Goal: Transaction & Acquisition: Book appointment/travel/reservation

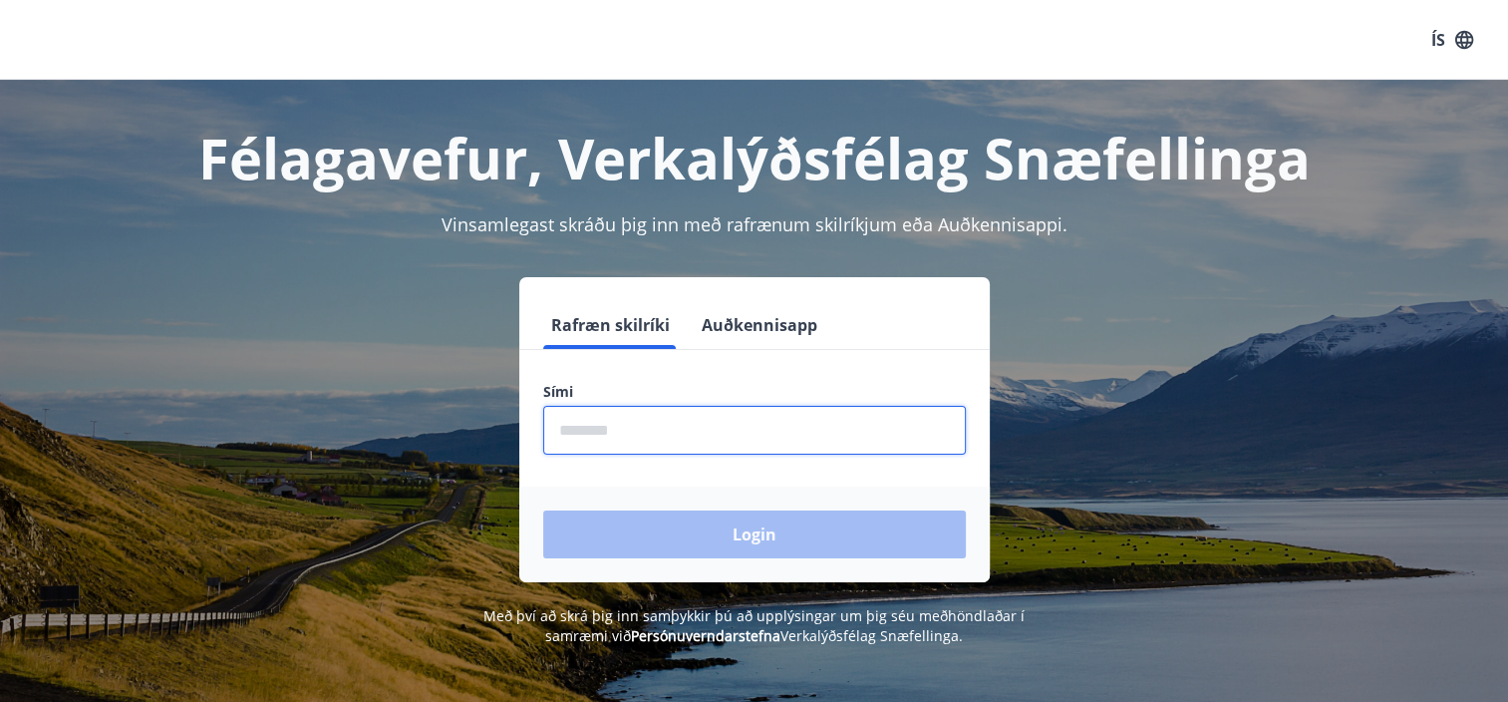
click at [583, 436] on input "phone" at bounding box center [754, 430] width 423 height 49
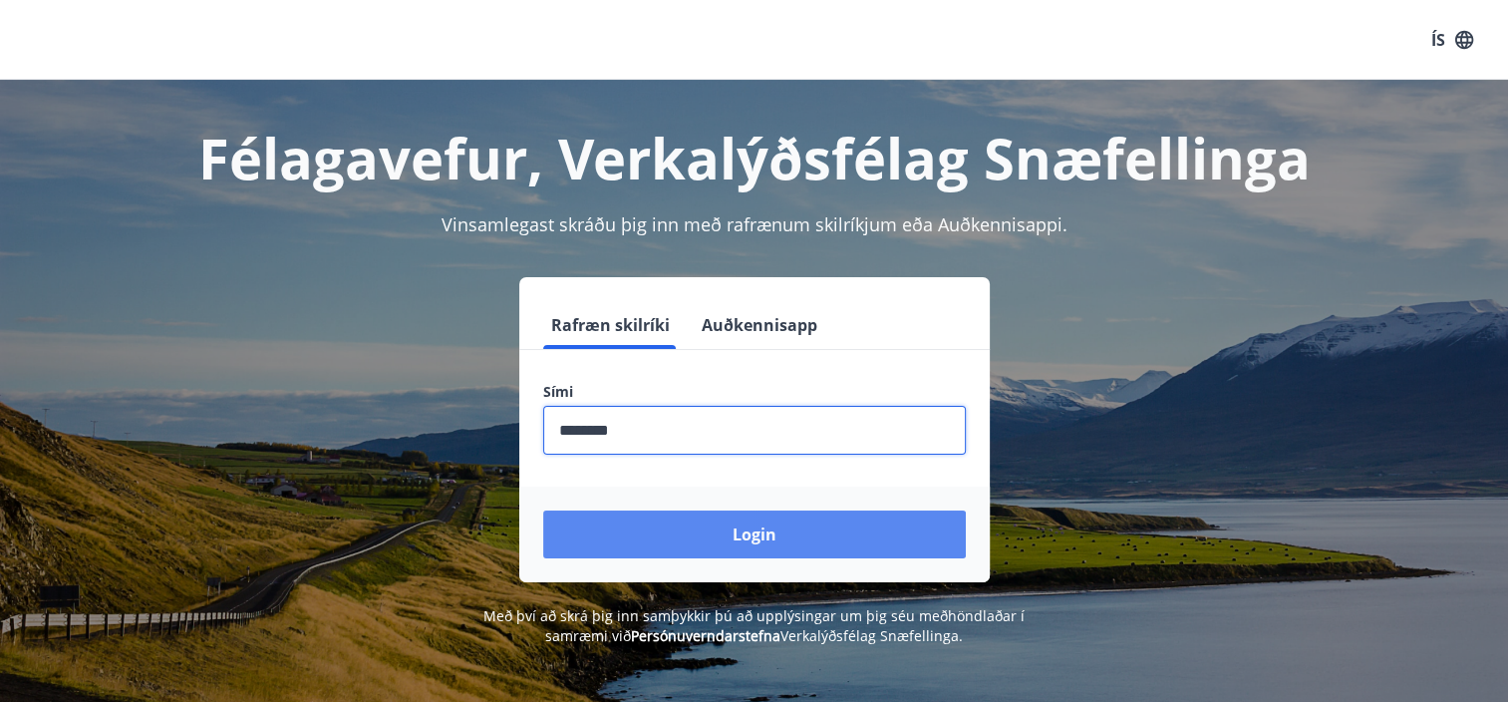
type input "********"
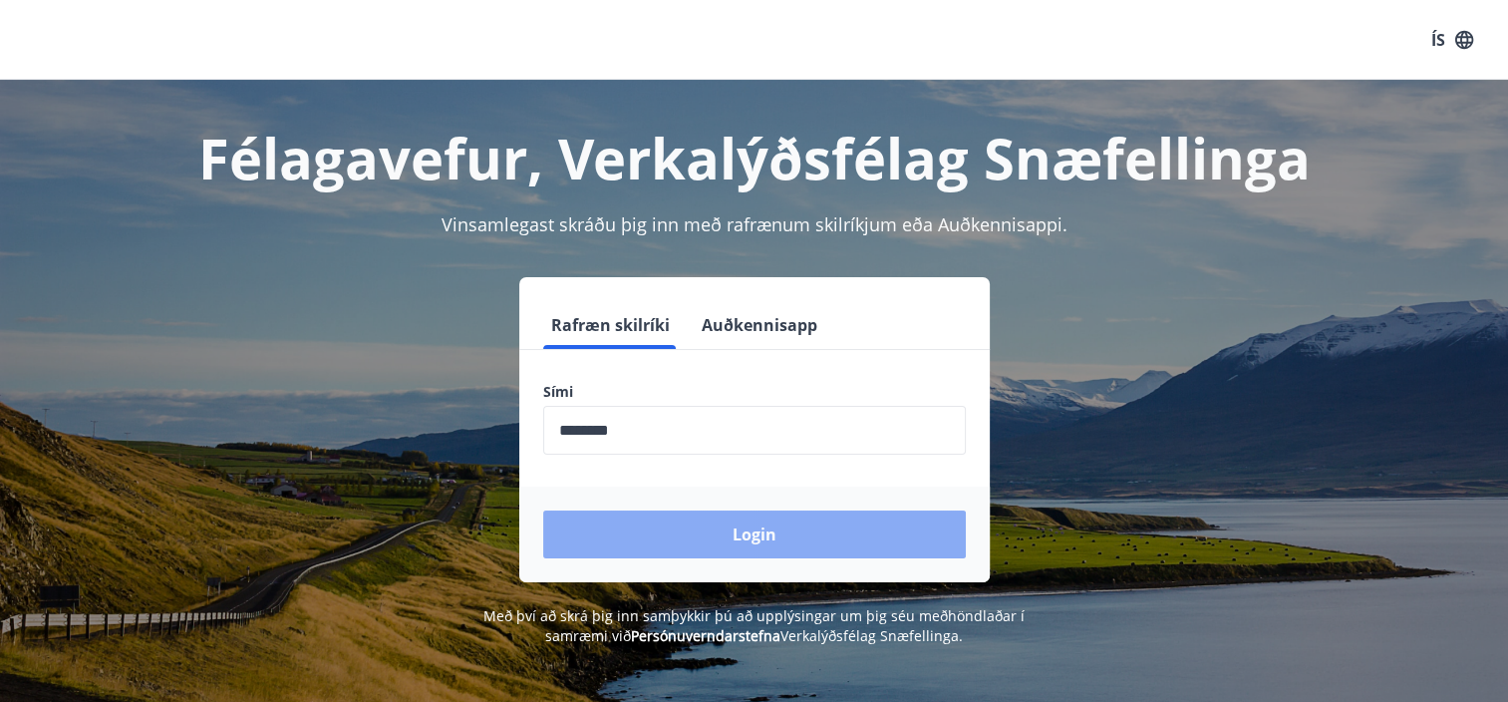
click at [741, 533] on button "Login" at bounding box center [754, 534] width 423 height 48
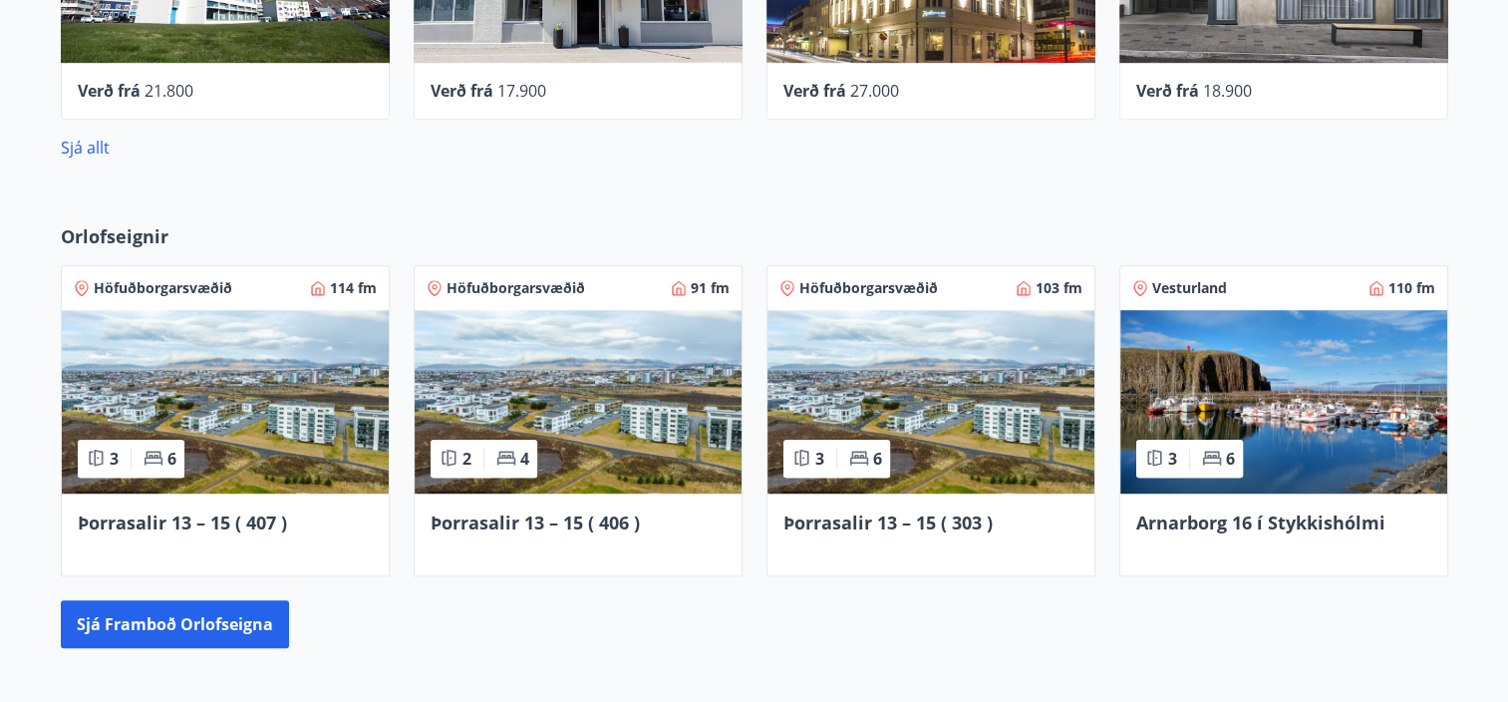
scroll to position [1196, 0]
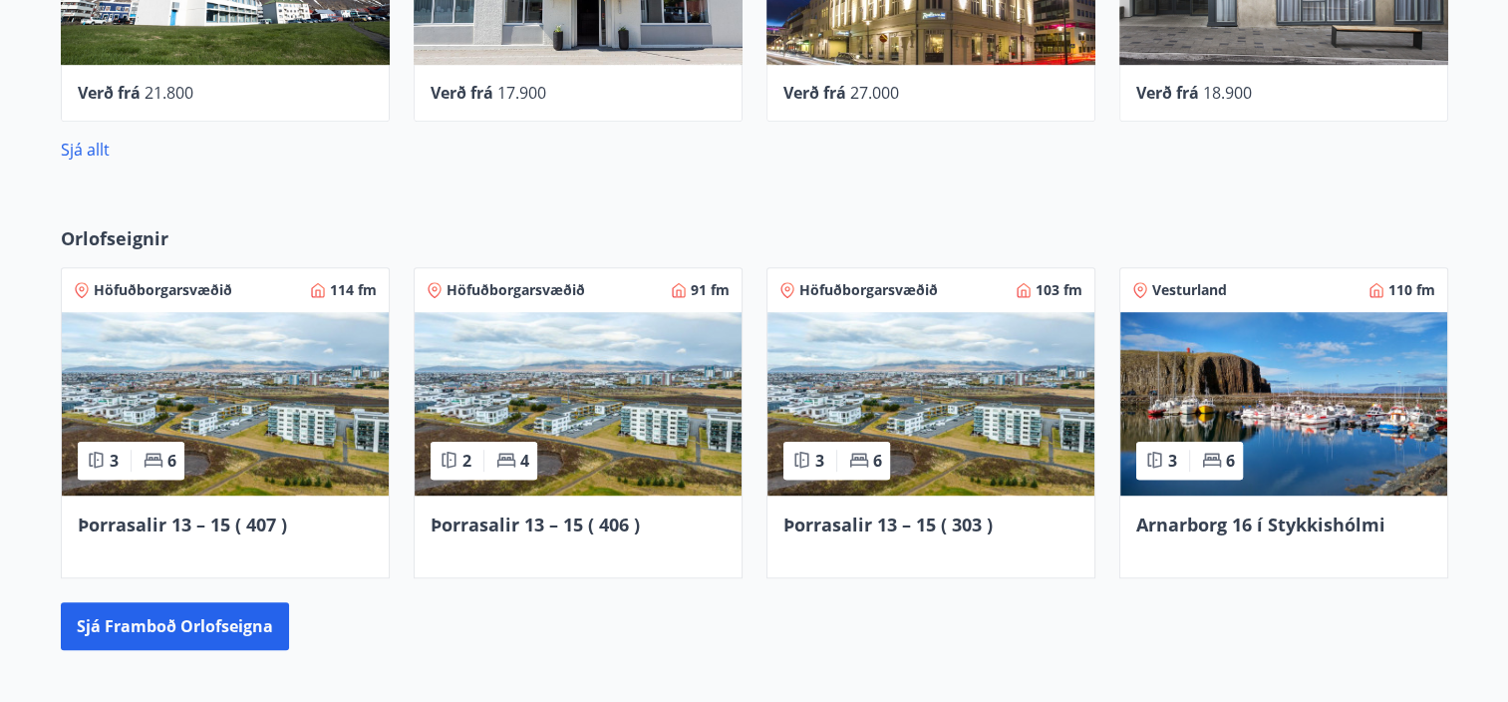
click at [132, 292] on span "Höfuðborgarsvæðið" at bounding box center [163, 290] width 139 height 20
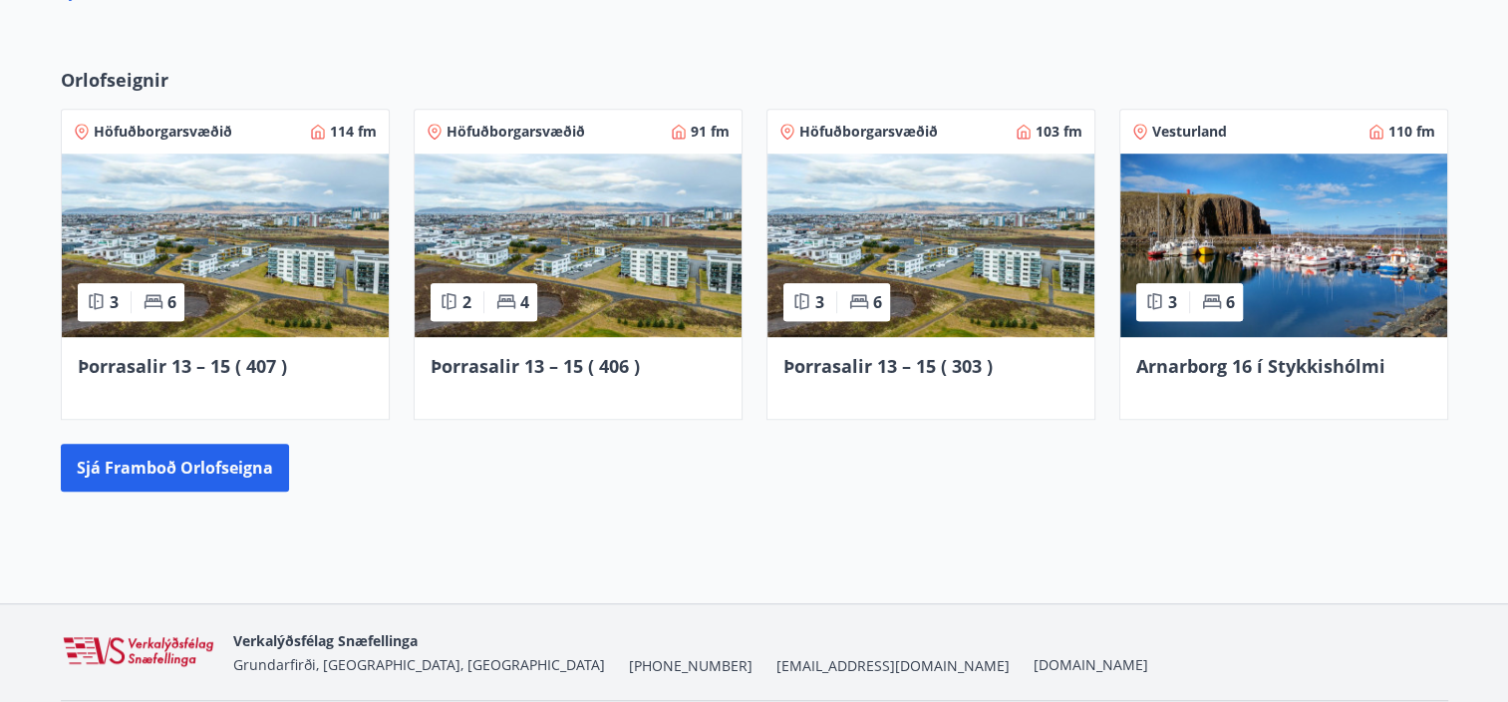
scroll to position [1360, 0]
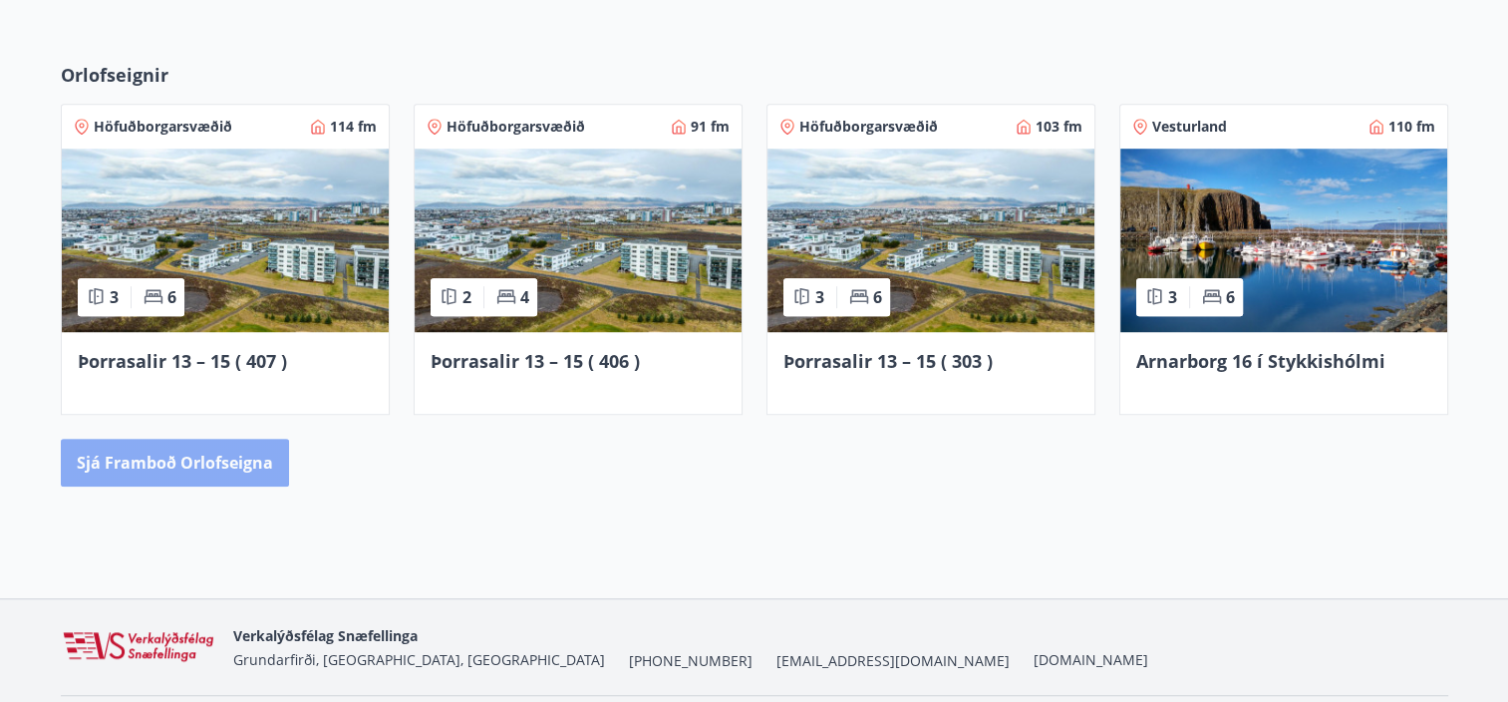
click at [196, 467] on button "Sjá framboð orlofseigna" at bounding box center [175, 463] width 228 height 48
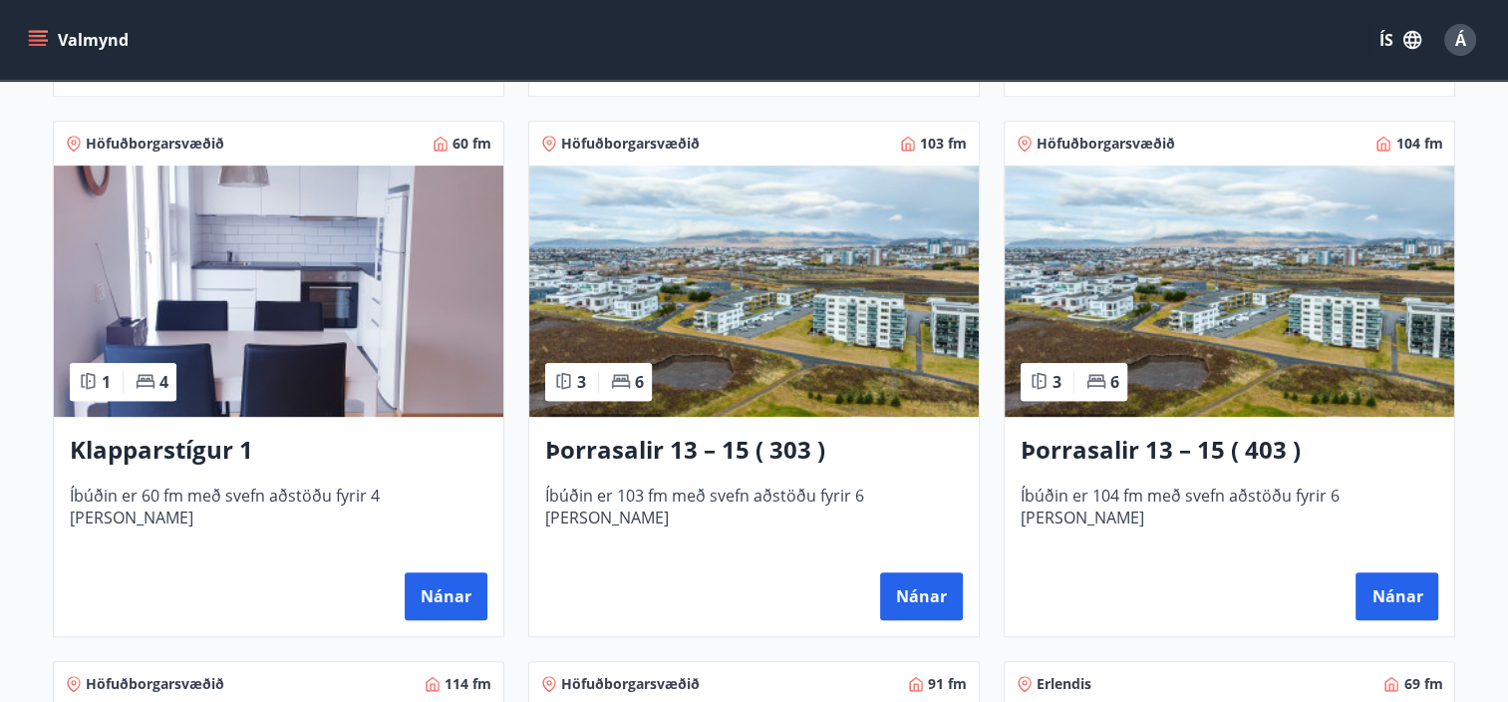
scroll to position [917, 0]
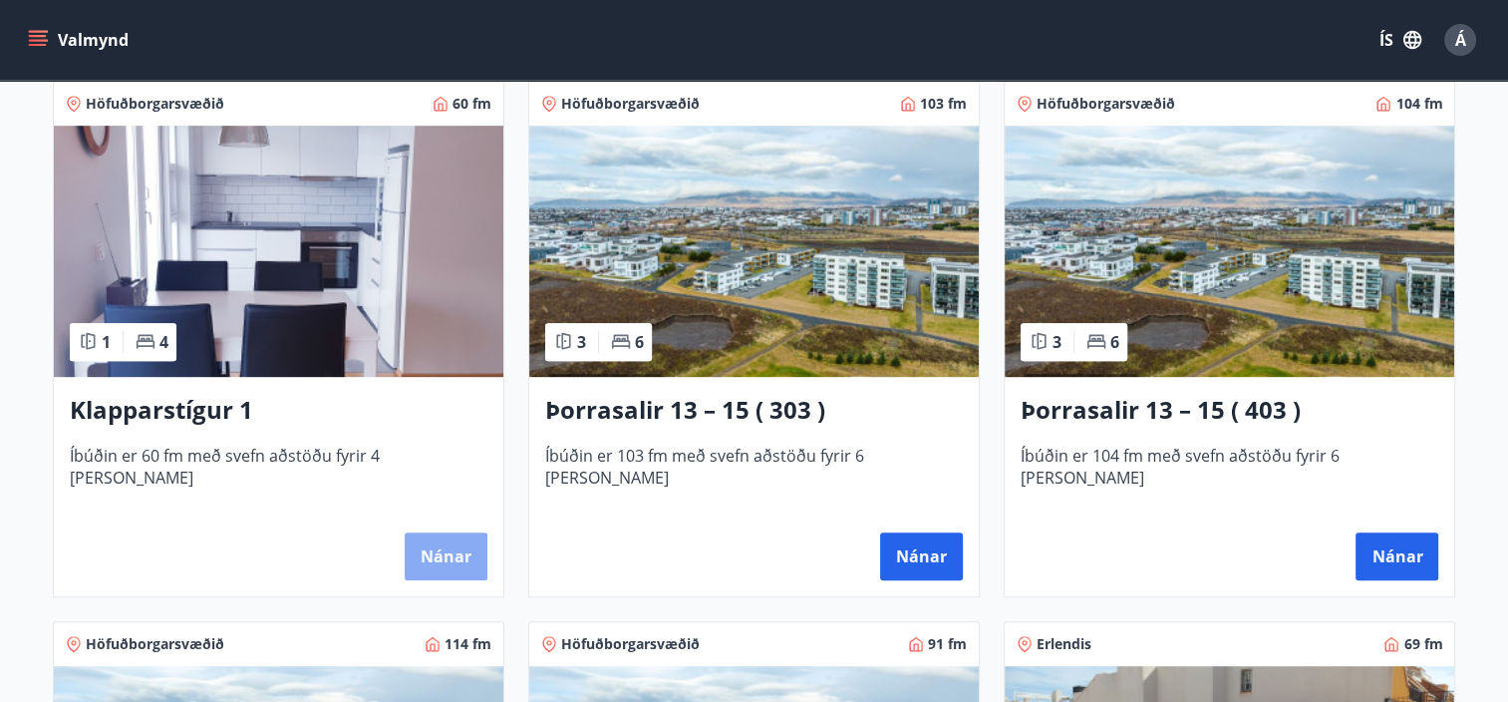
click at [430, 554] on button "Nánar" at bounding box center [446, 556] width 83 height 48
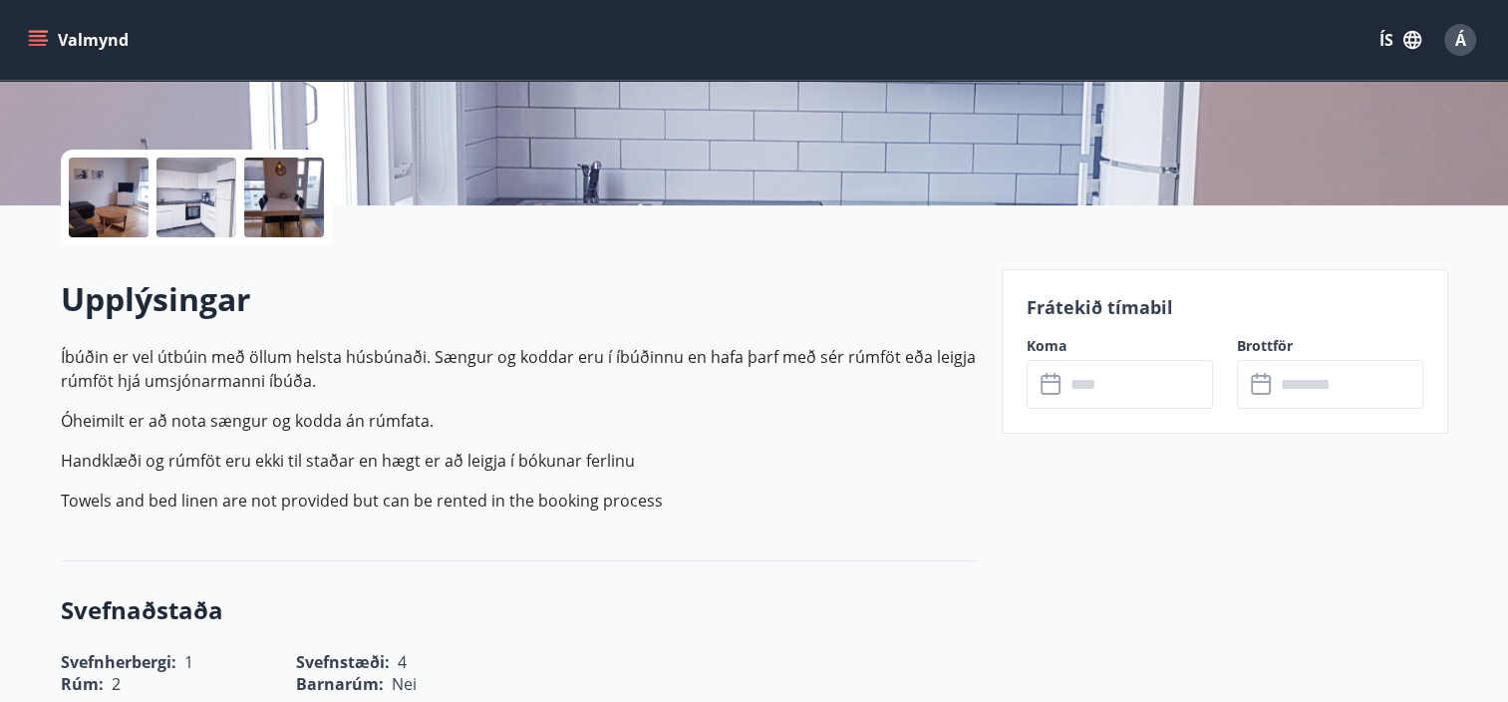
scroll to position [399, 0]
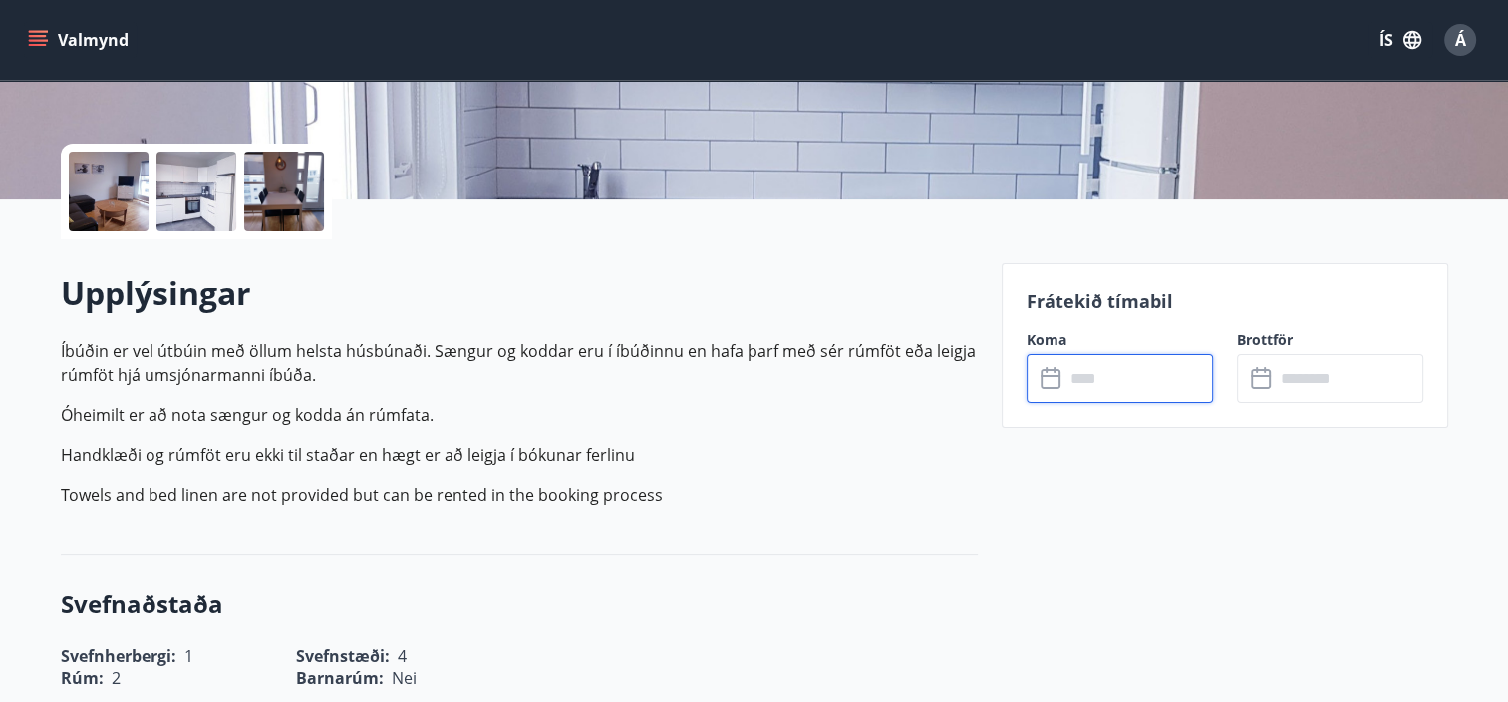
click at [1102, 383] on input "text" at bounding box center [1139, 378] width 149 height 49
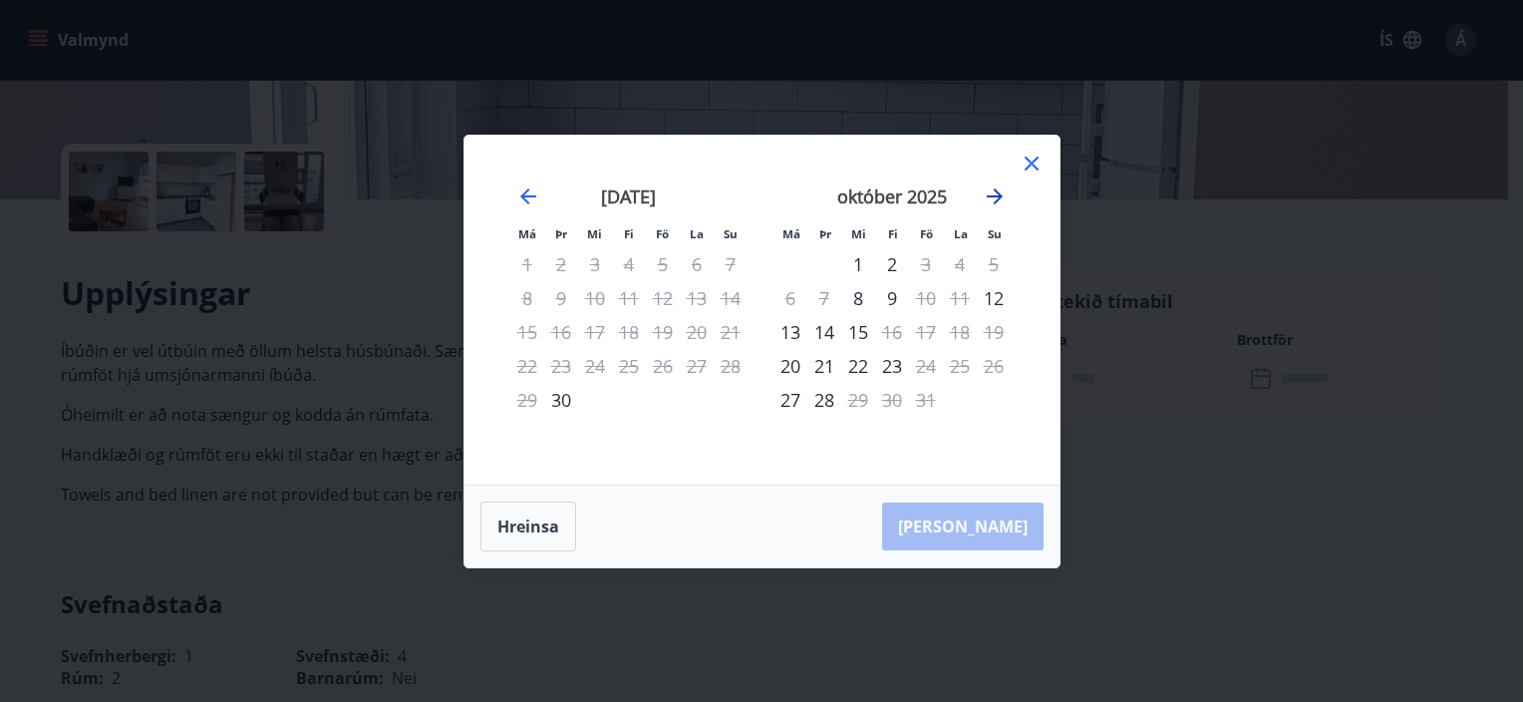
click at [992, 195] on icon "Move forward to switch to the next month." at bounding box center [995, 196] width 16 height 16
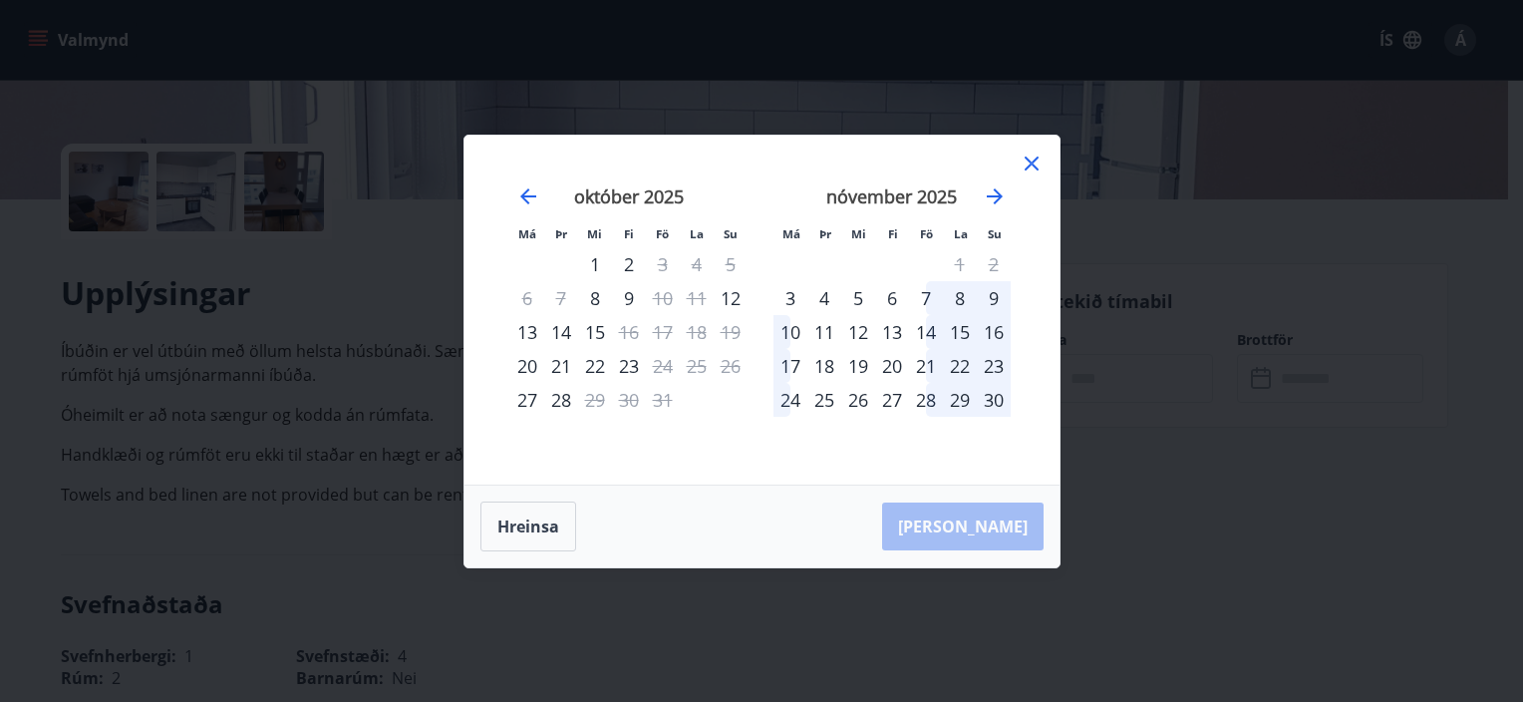
click at [928, 335] on div "14" at bounding box center [926, 332] width 34 height 34
click at [996, 332] on div "16" at bounding box center [994, 332] width 34 height 34
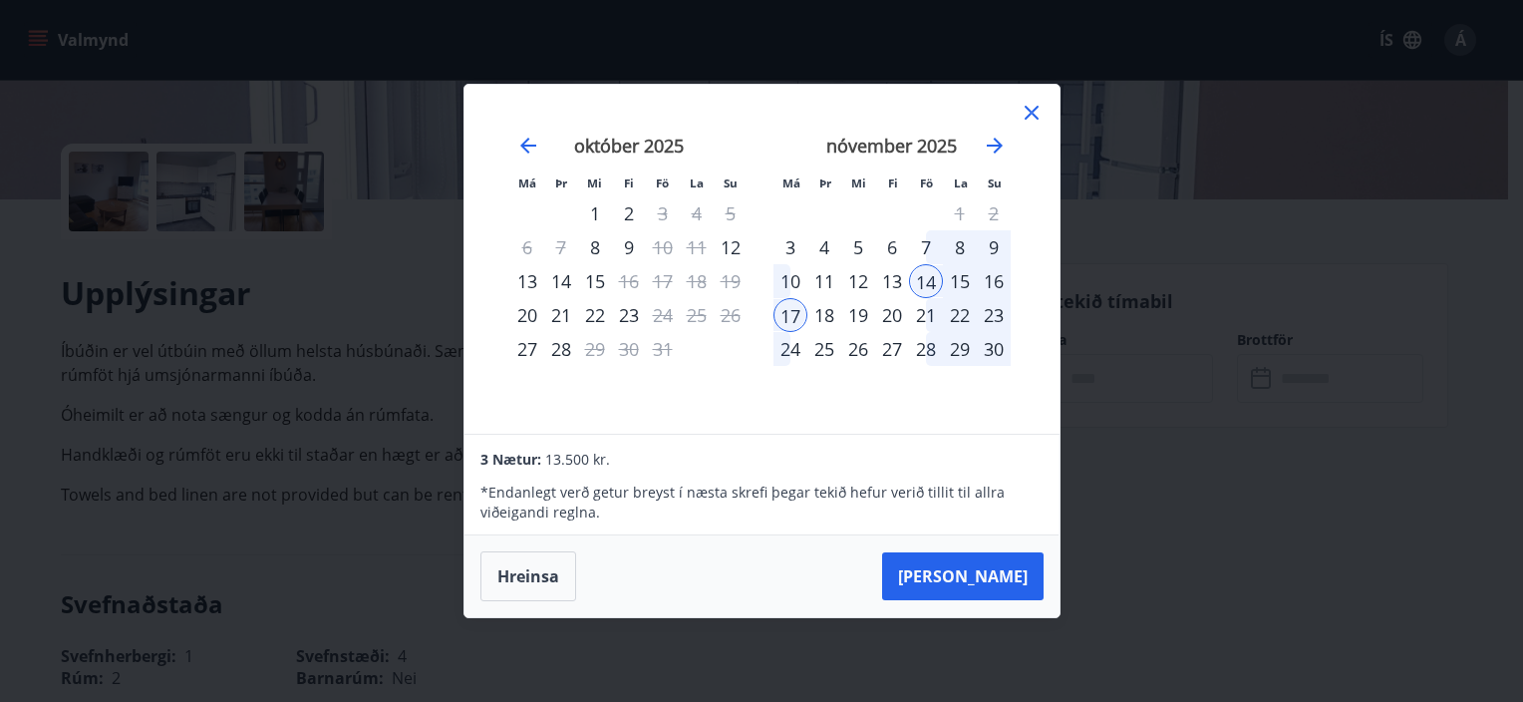
click at [929, 283] on div "14" at bounding box center [926, 281] width 34 height 34
click at [510, 585] on button "Hreinsa" at bounding box center [529, 576] width 96 height 50
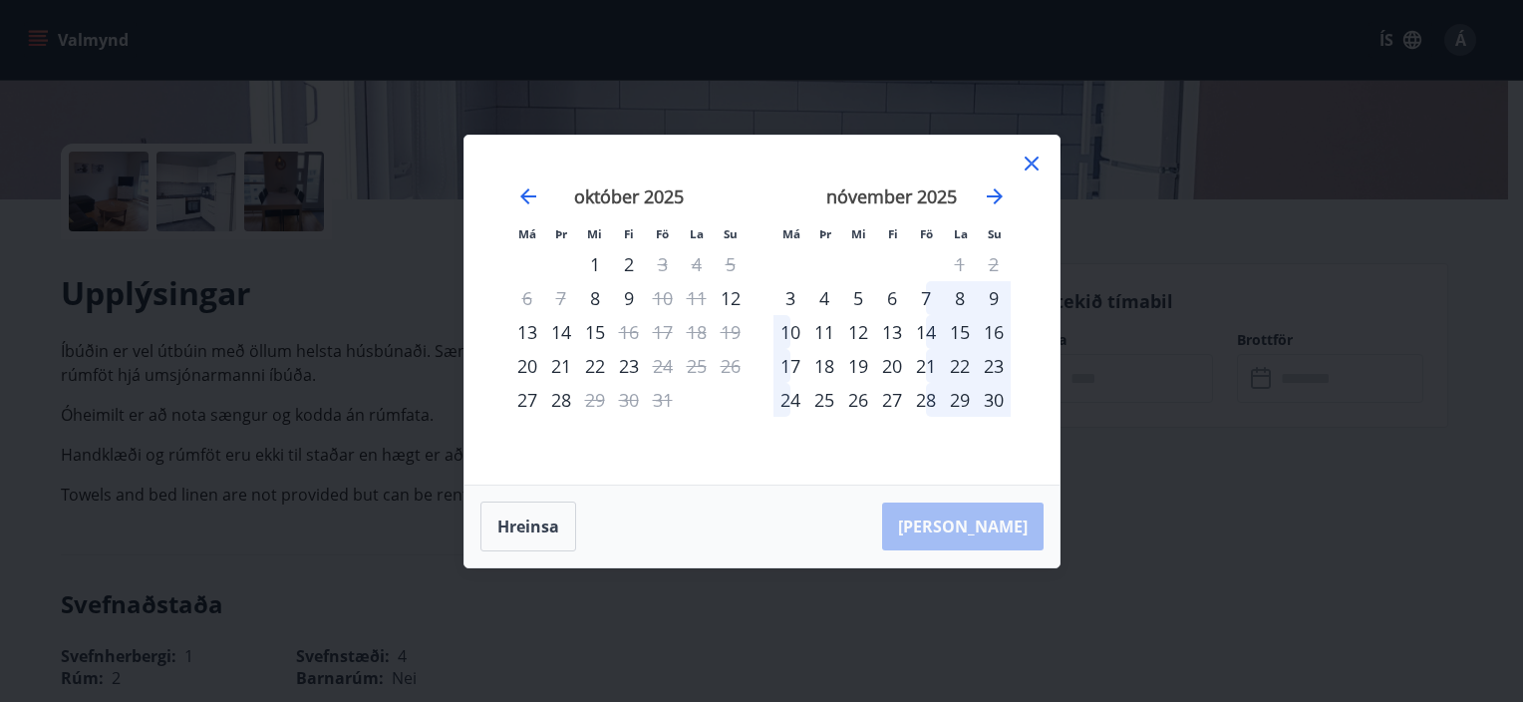
click at [923, 334] on div "14" at bounding box center [926, 332] width 34 height 34
click at [961, 335] on div "15" at bounding box center [960, 332] width 34 height 34
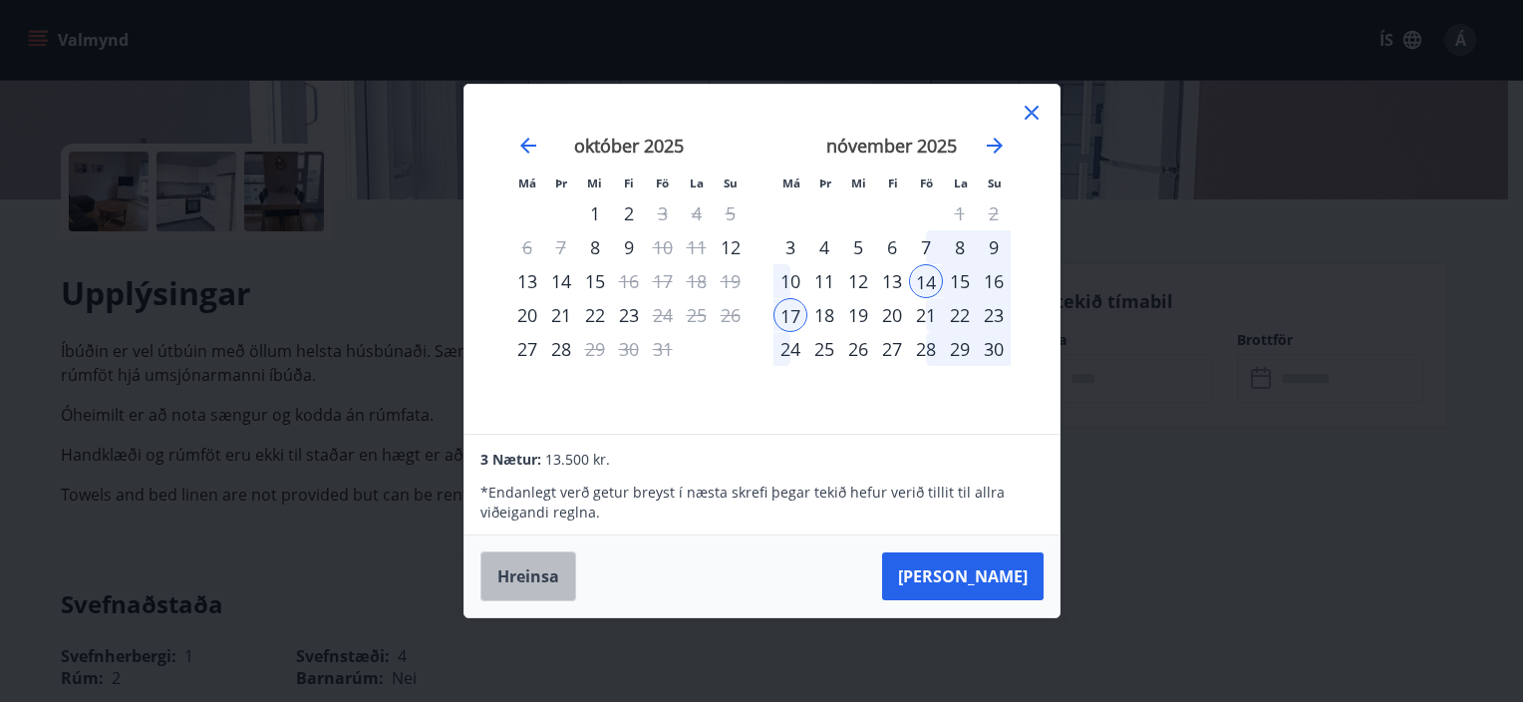
click at [498, 576] on button "Hreinsa" at bounding box center [529, 576] width 96 height 50
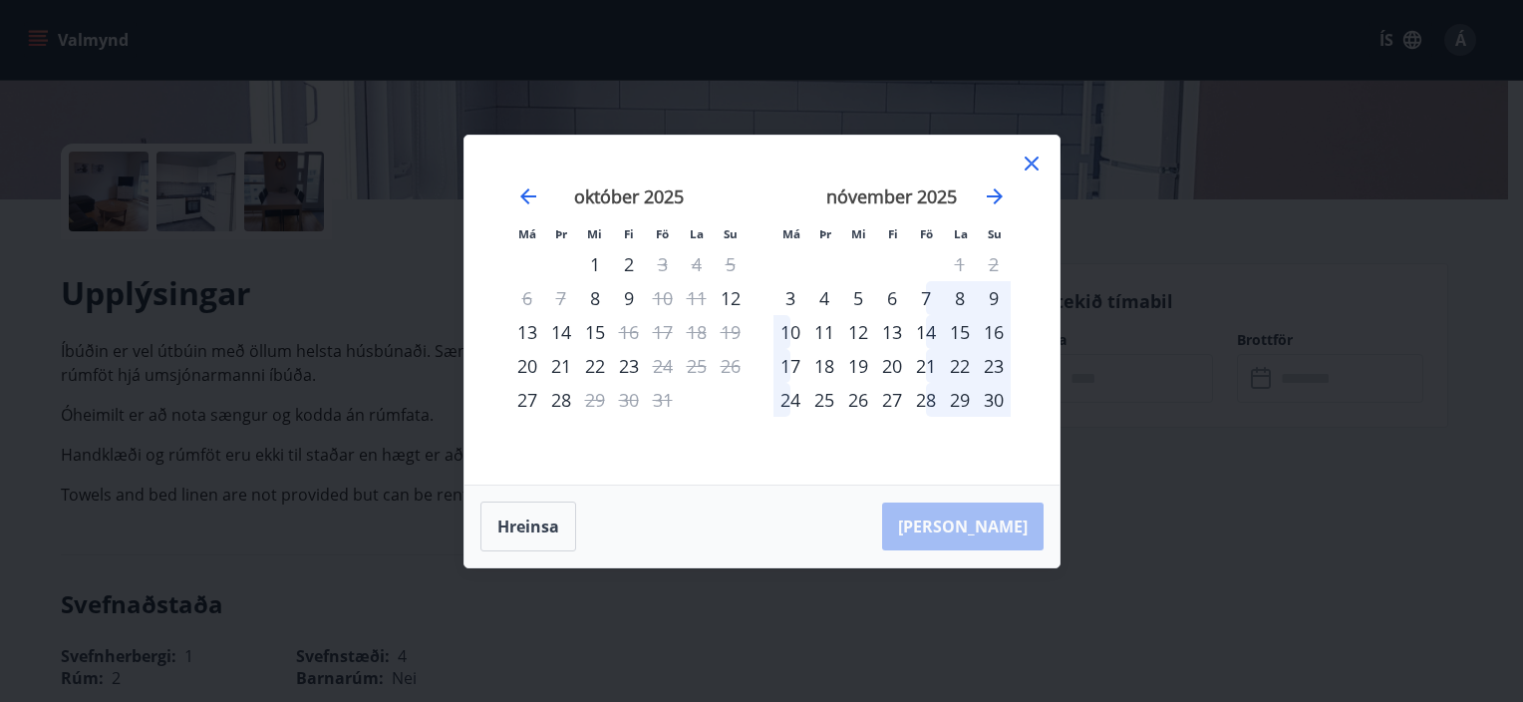
click at [1035, 161] on icon at bounding box center [1032, 164] width 24 height 24
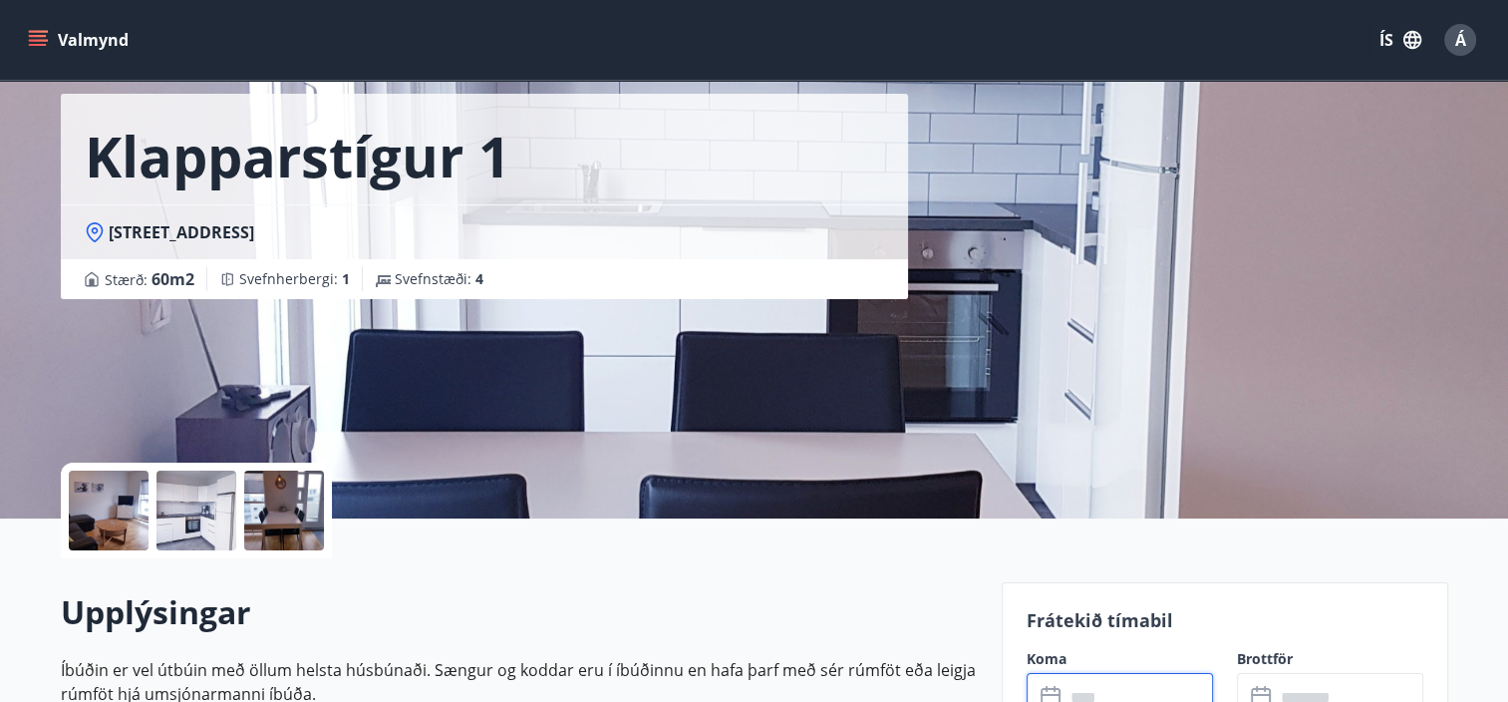
scroll to position [0, 0]
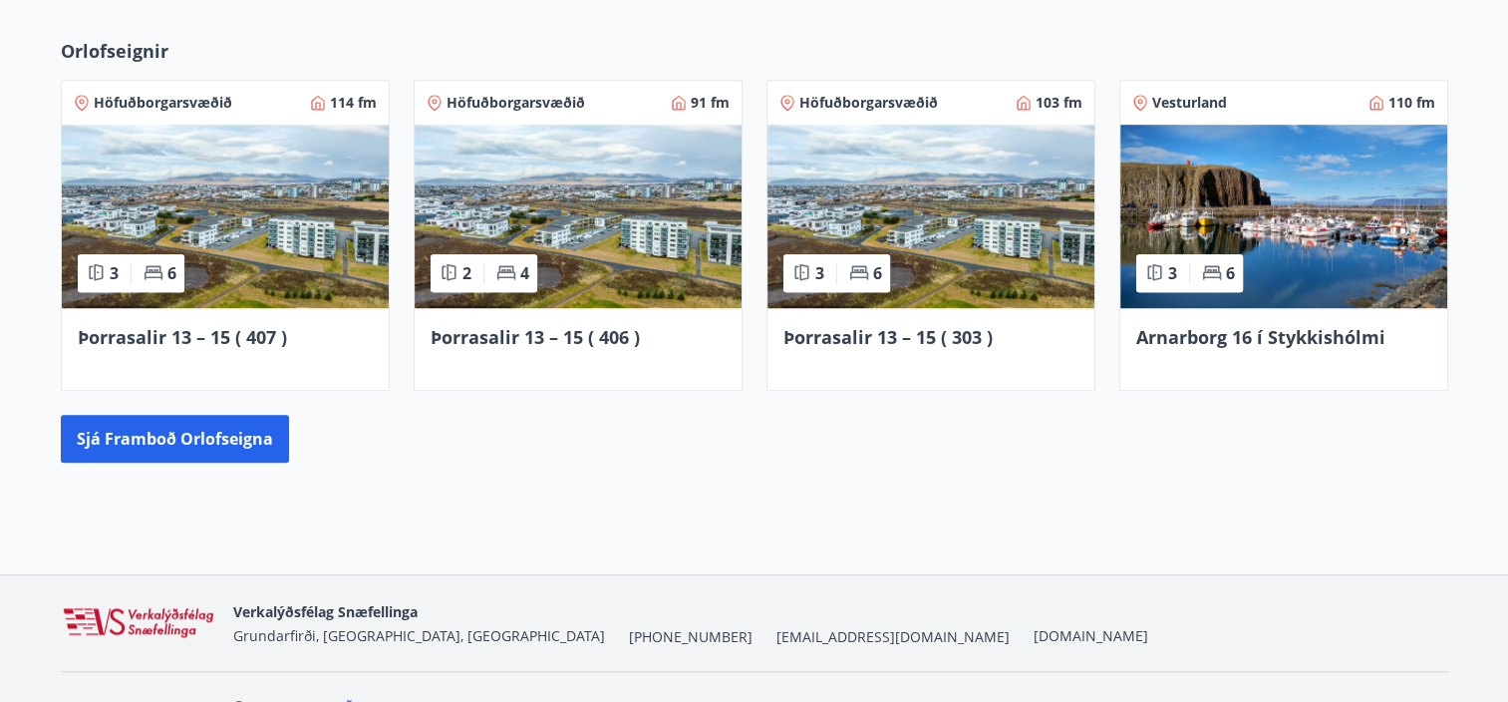
scroll to position [1382, 0]
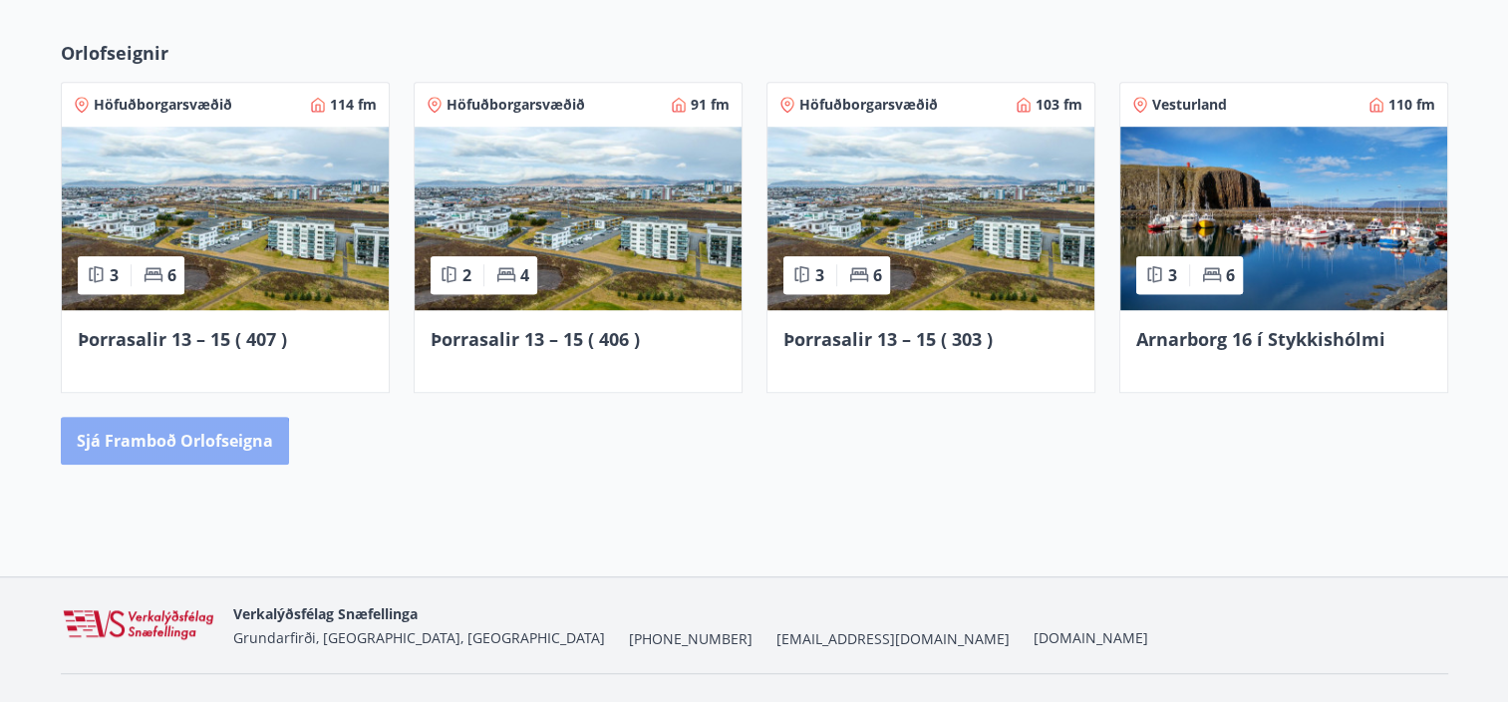
click at [172, 443] on button "Sjá framboð orlofseigna" at bounding box center [175, 441] width 228 height 48
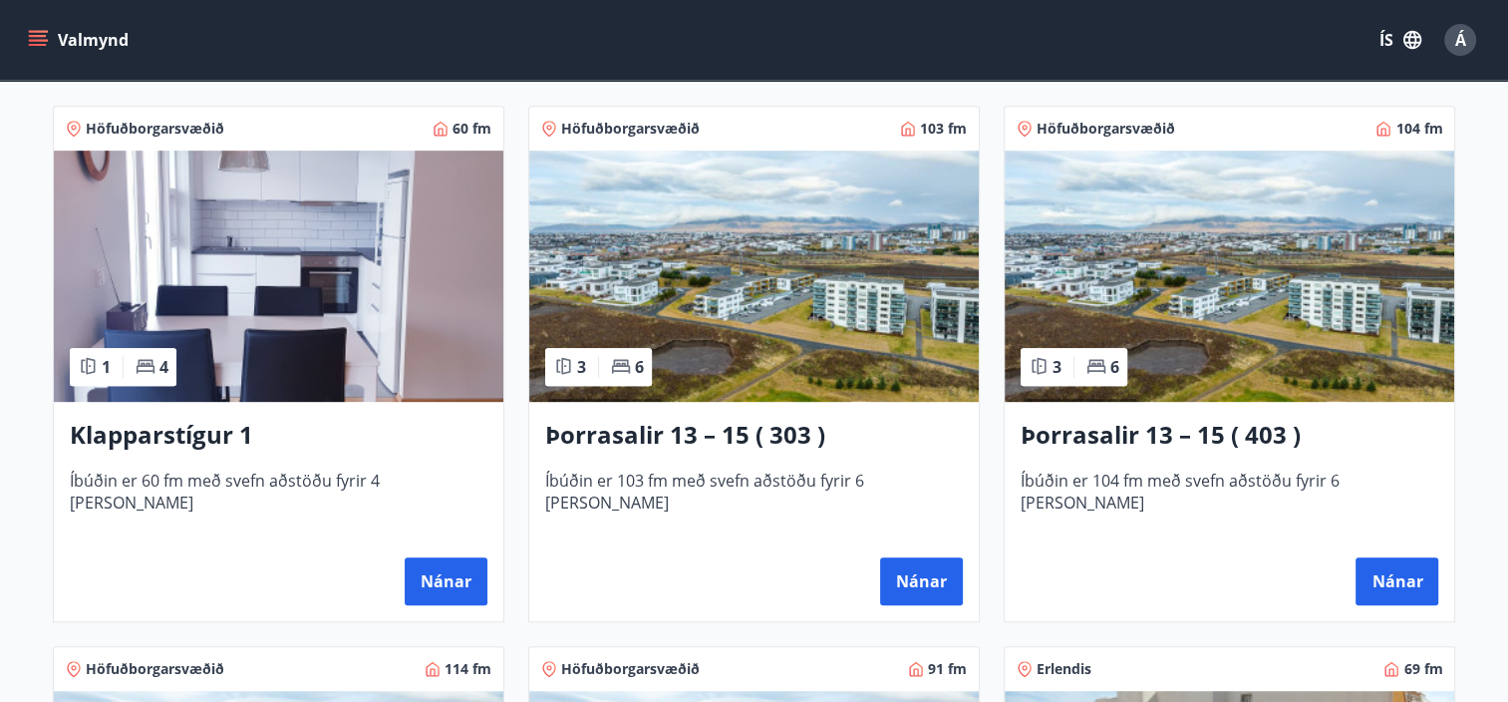
scroll to position [818, 0]
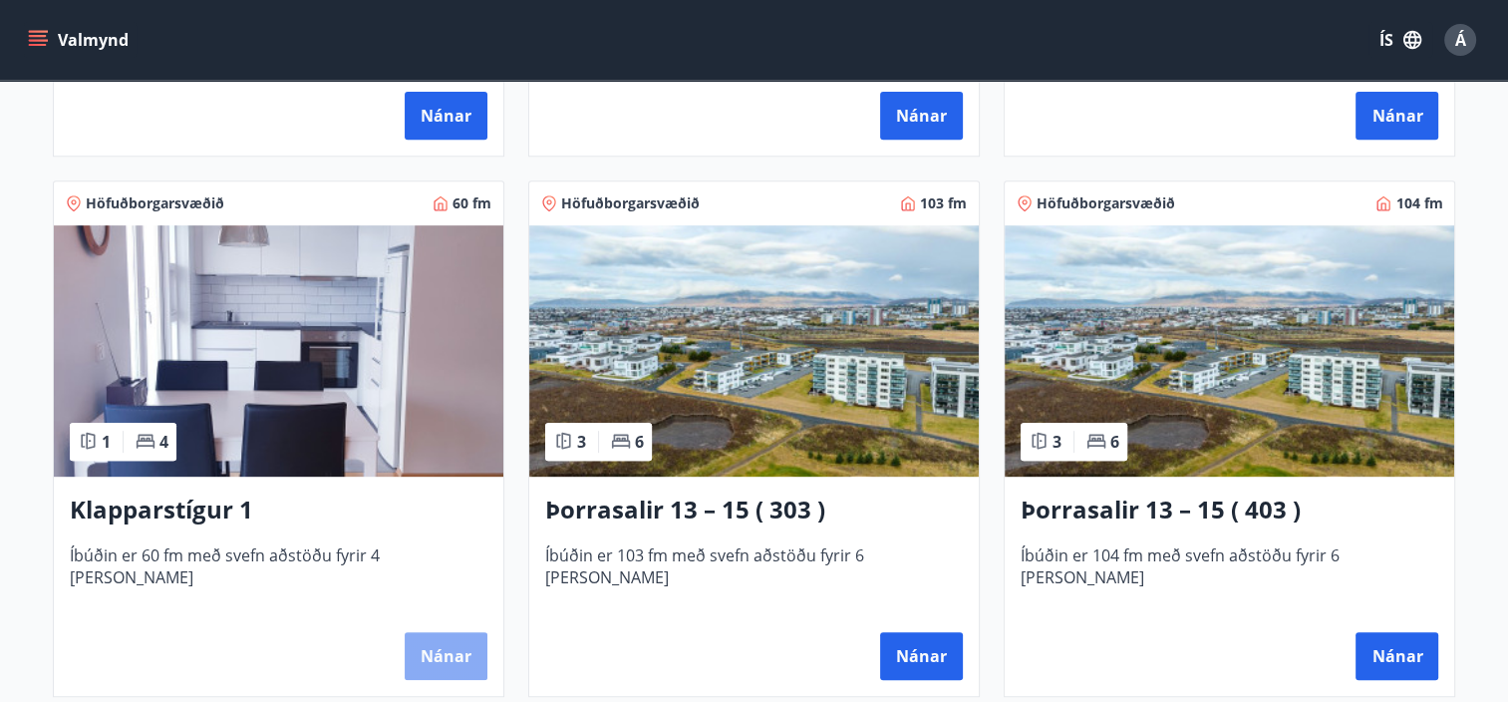
click at [431, 656] on button "Nánar" at bounding box center [446, 656] width 83 height 48
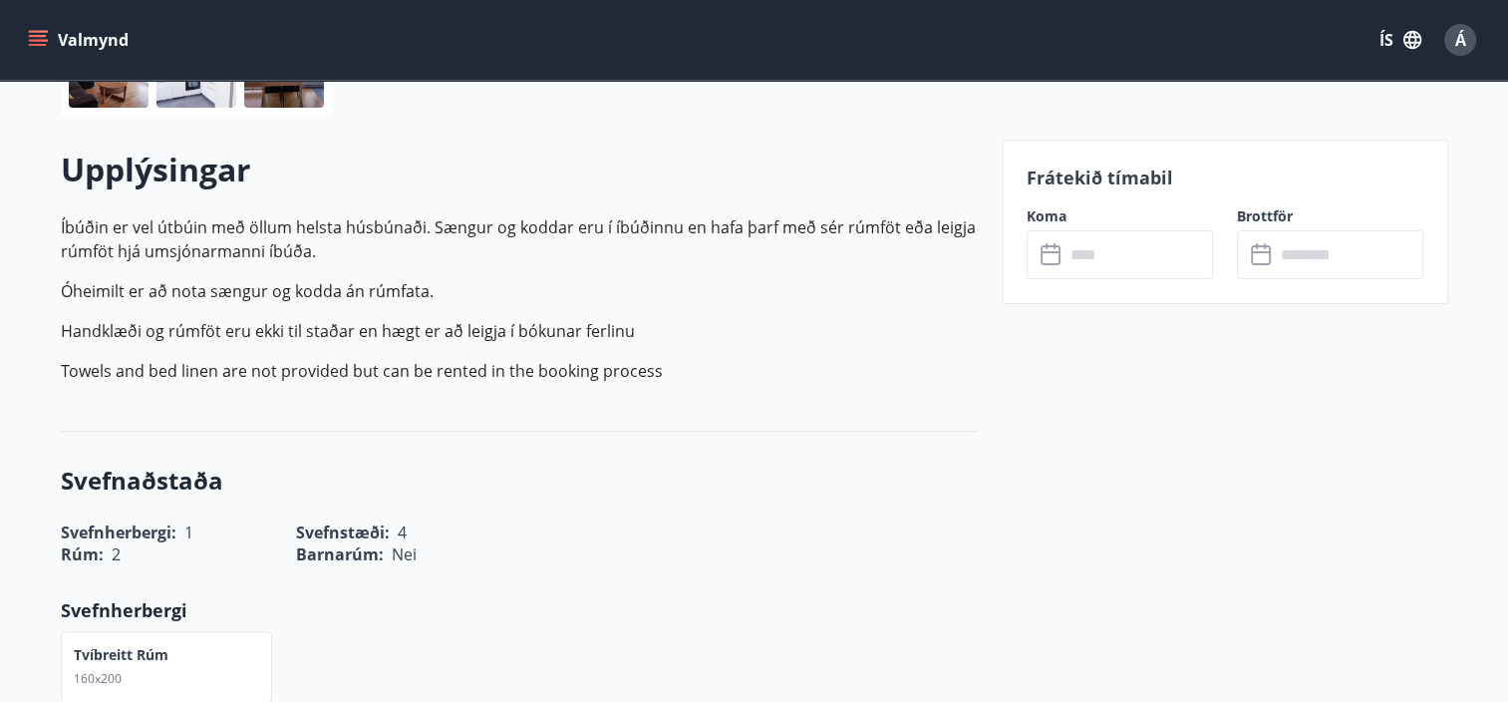
scroll to position [558, 0]
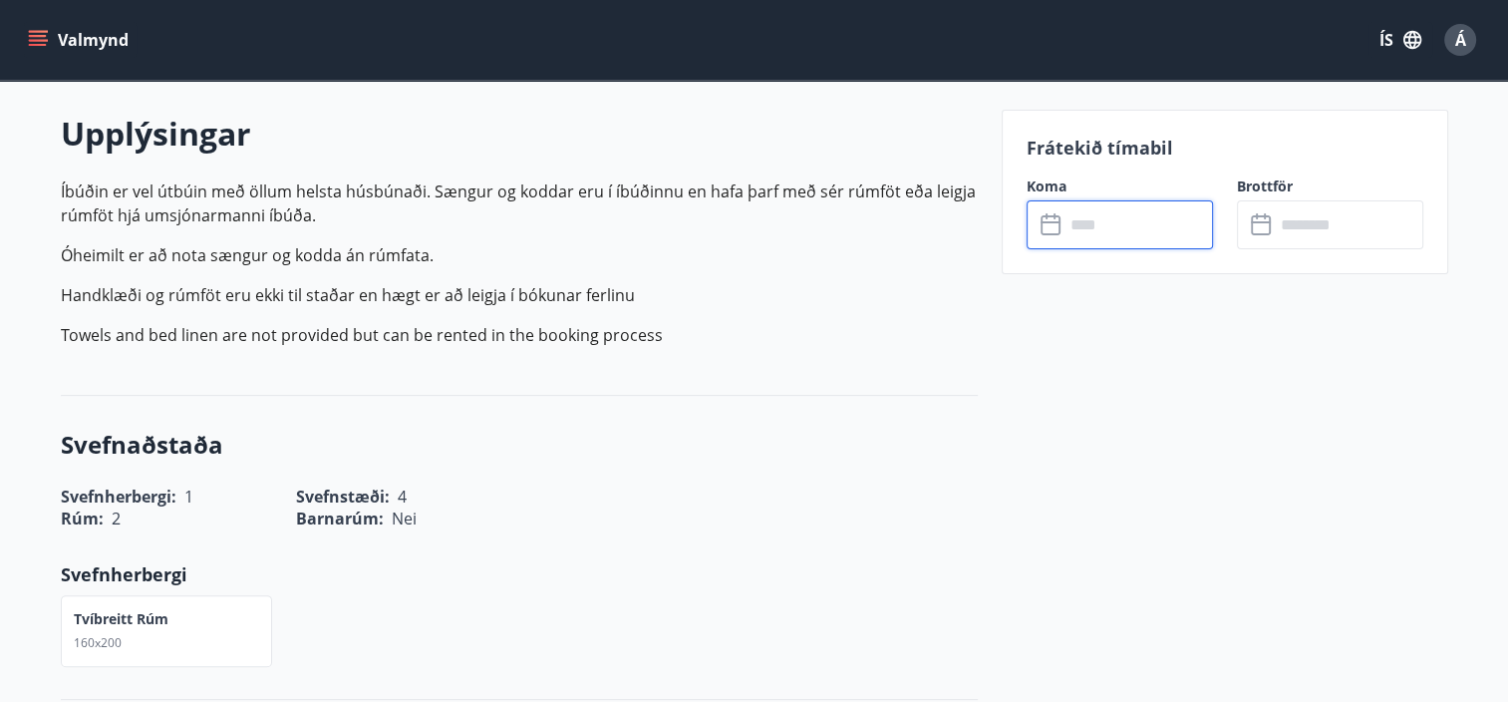
click at [1092, 227] on input "text" at bounding box center [1139, 224] width 149 height 49
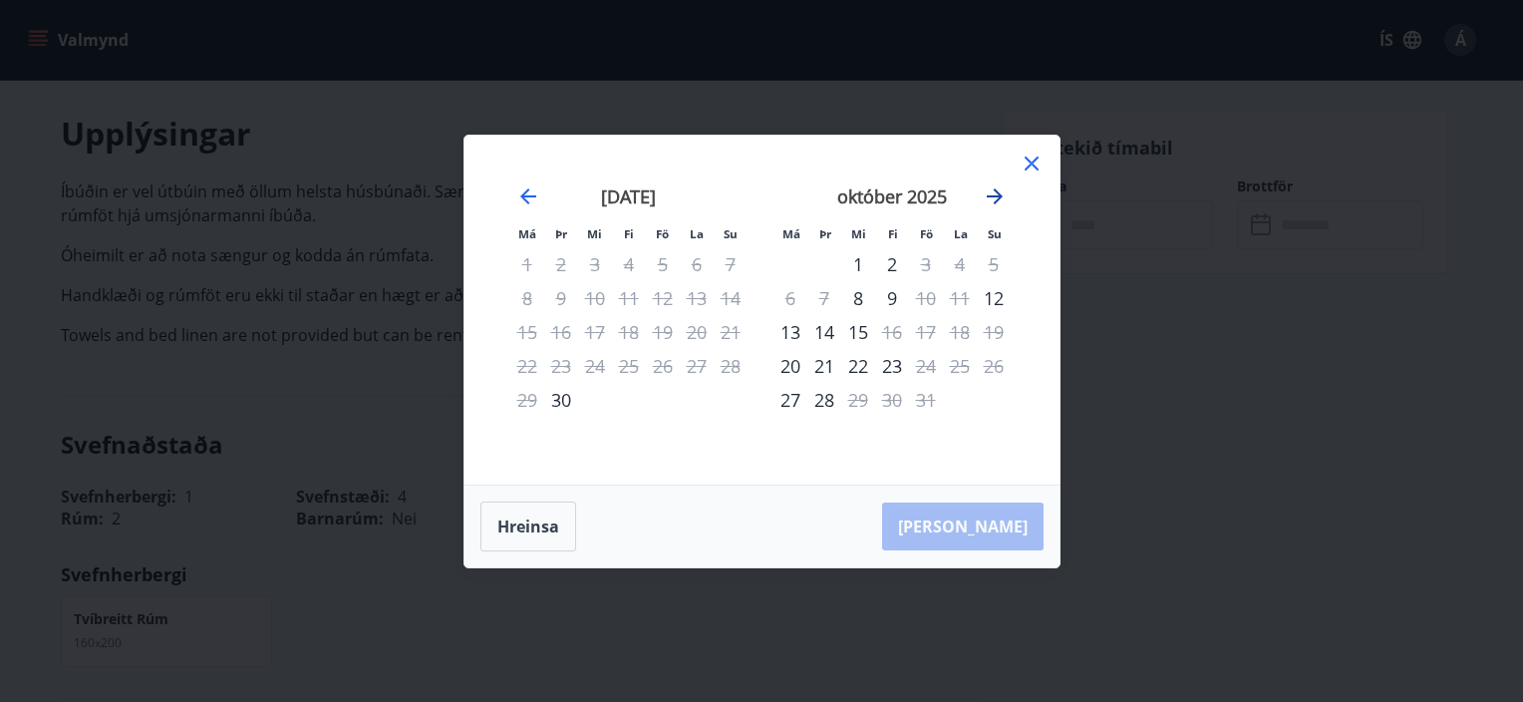
click at [995, 195] on icon "Move forward to switch to the next month." at bounding box center [995, 196] width 16 height 16
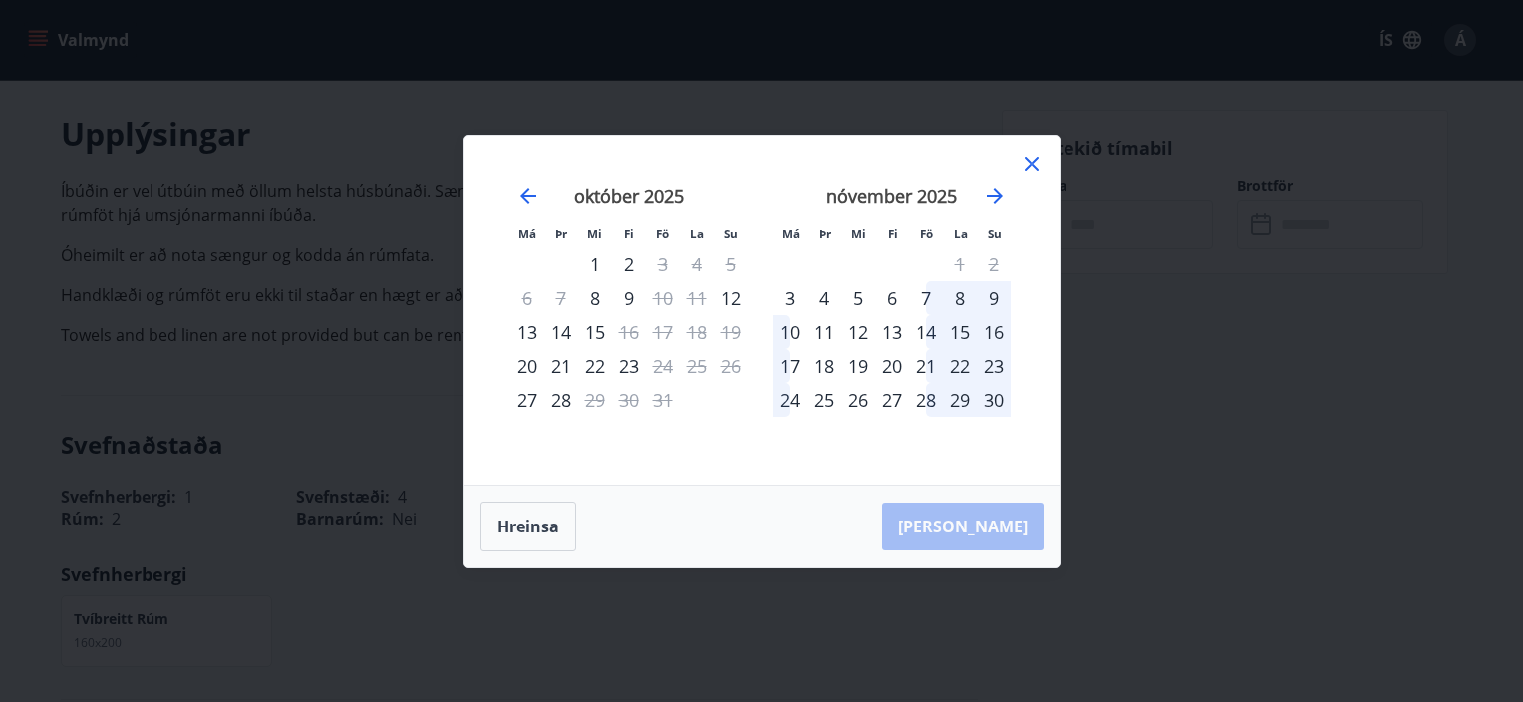
click at [925, 334] on div "14" at bounding box center [926, 332] width 34 height 34
click at [1001, 335] on div "16" at bounding box center [994, 332] width 34 height 34
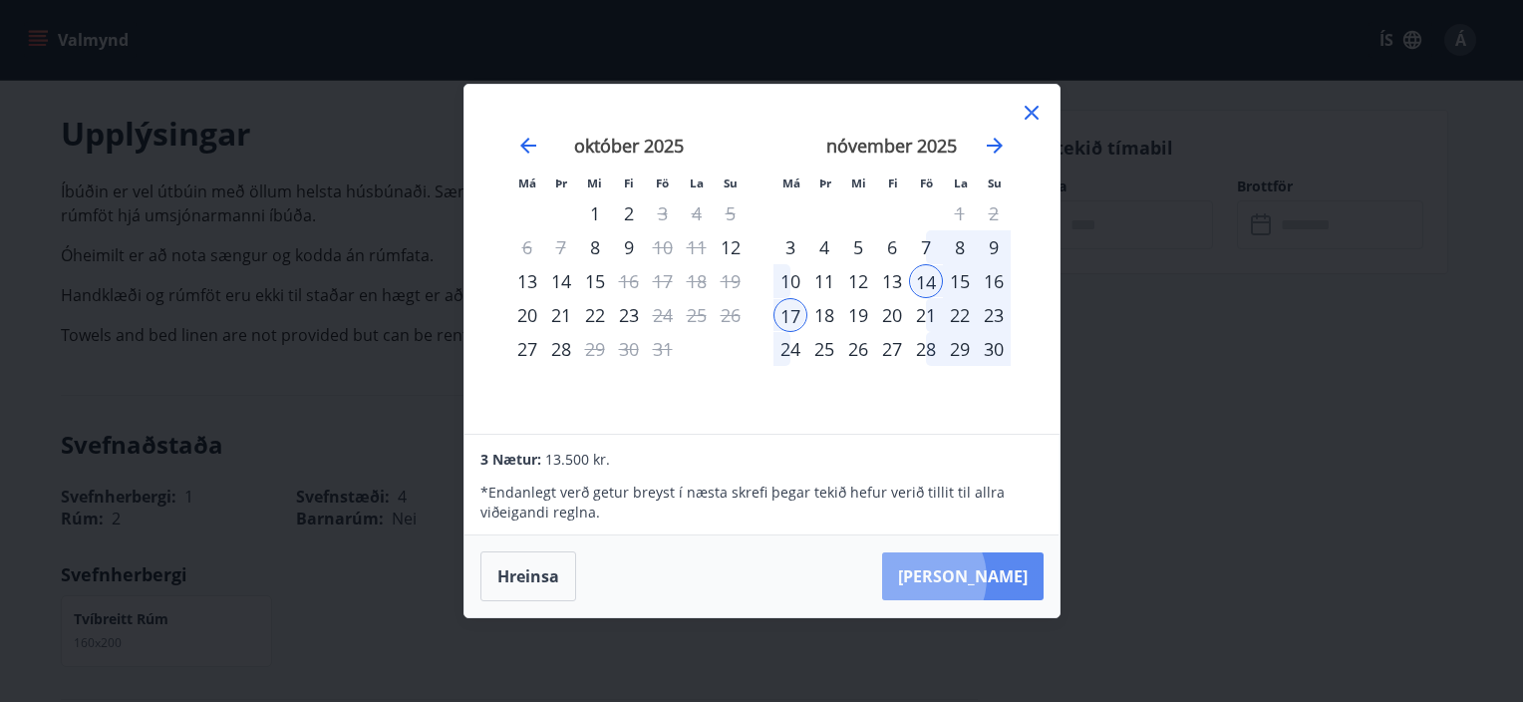
click at [976, 578] on button "[PERSON_NAME]" at bounding box center [963, 576] width 162 height 48
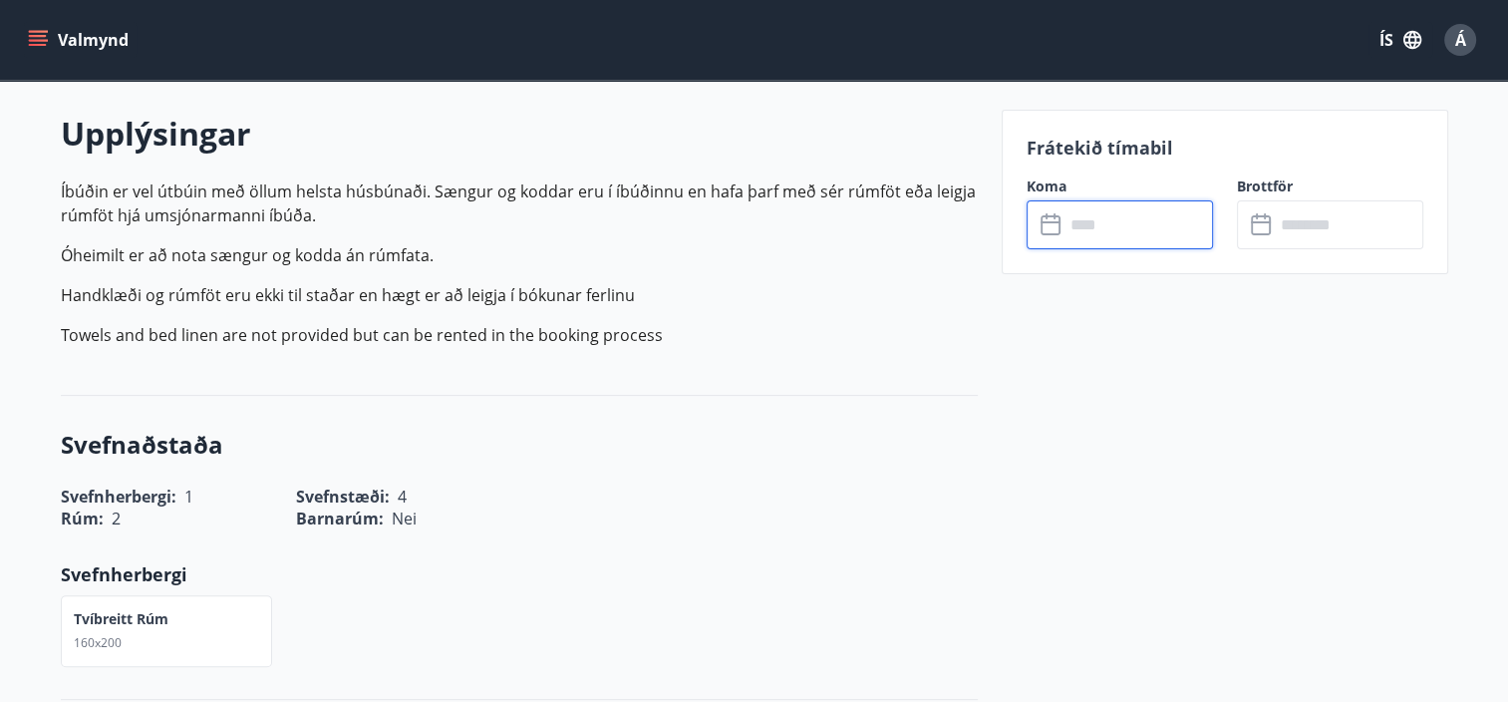
type input "******"
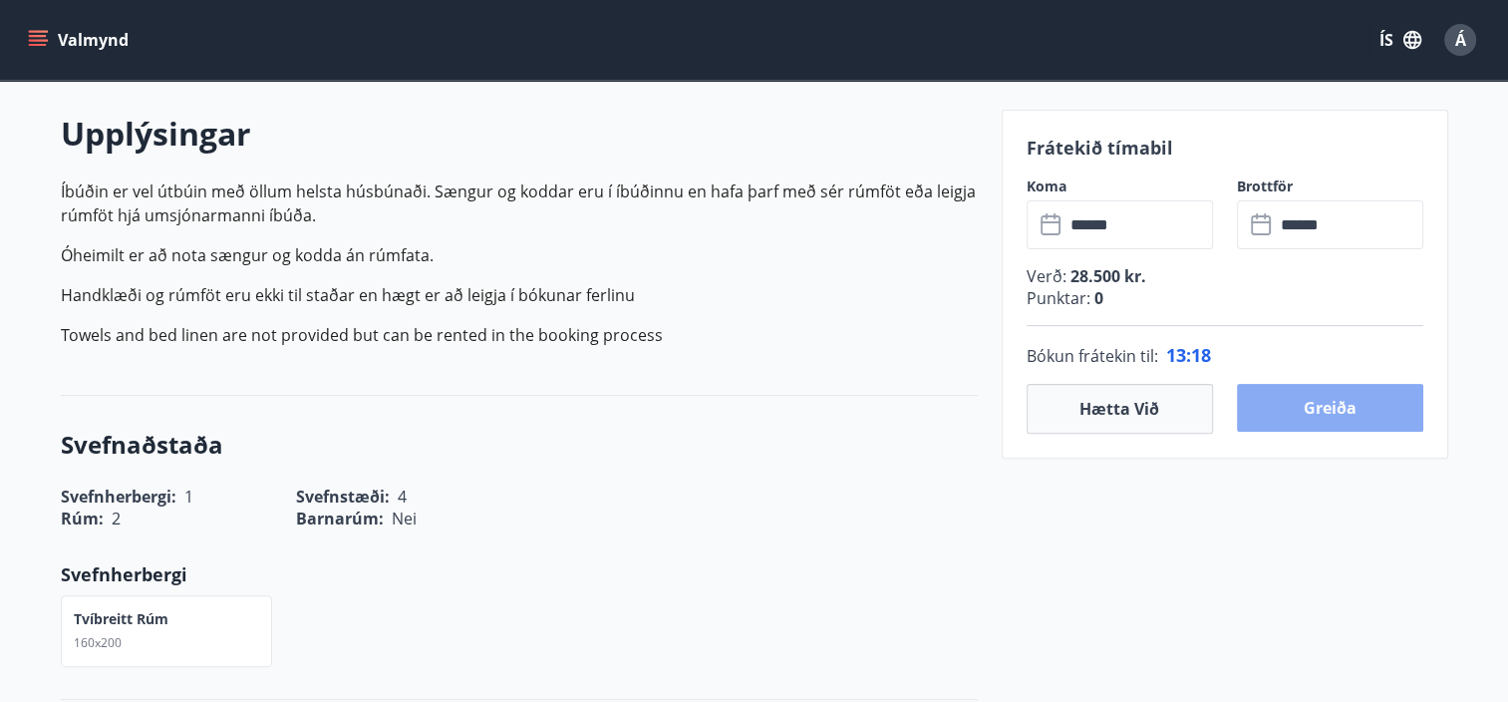
click at [1322, 407] on button "Greiða" at bounding box center [1330, 408] width 186 height 48
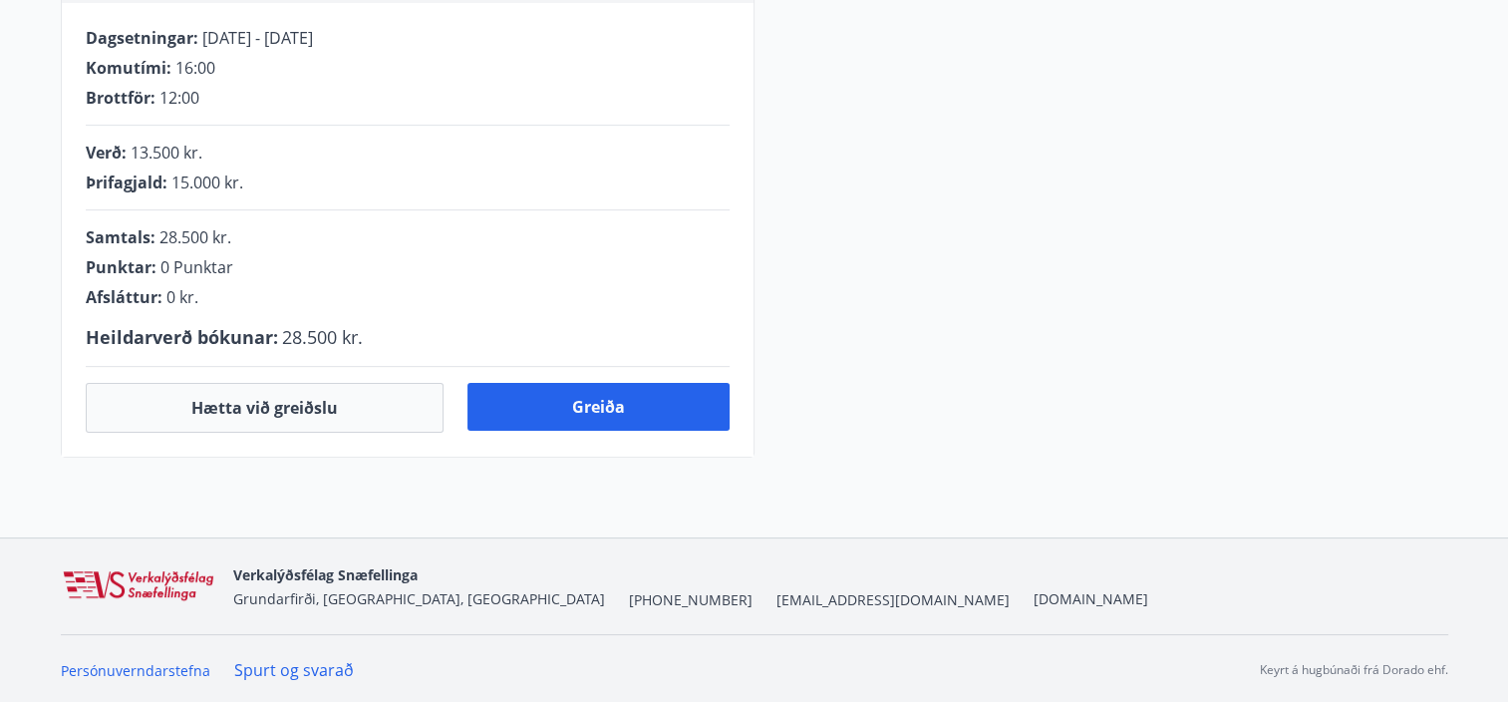
scroll to position [558, 0]
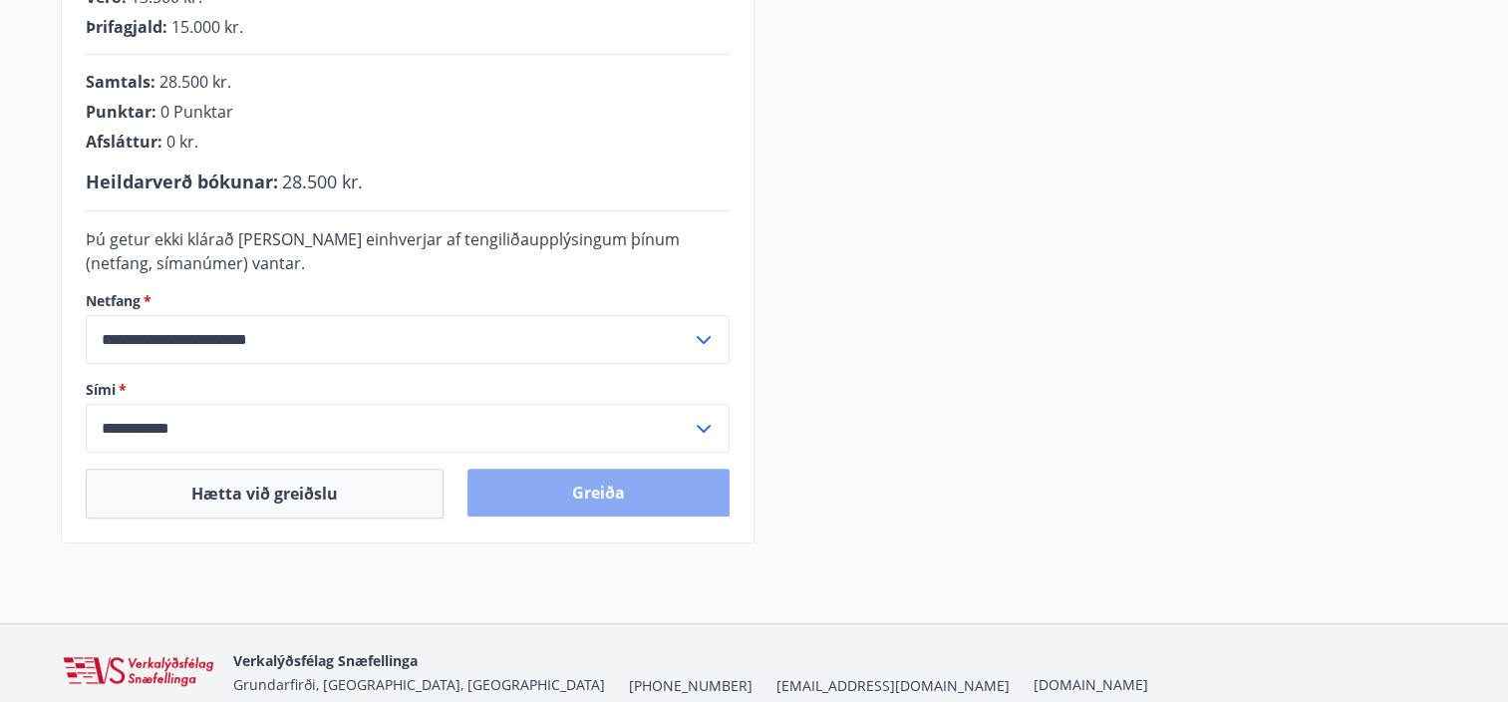
click at [580, 498] on button "Greiða" at bounding box center [599, 493] width 262 height 48
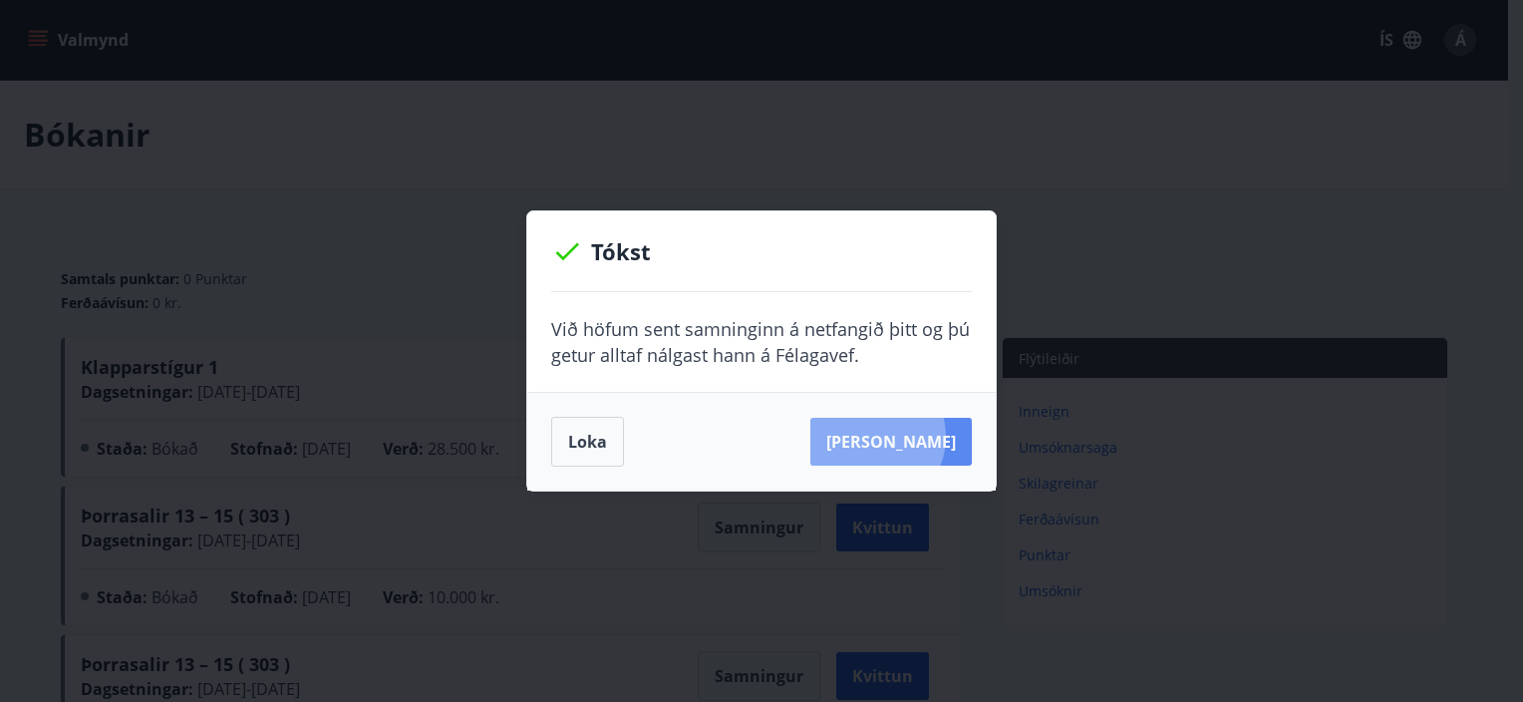
click at [901, 437] on button "[PERSON_NAME]" at bounding box center [892, 442] width 162 height 48
click at [581, 450] on button "Loka" at bounding box center [587, 442] width 73 height 50
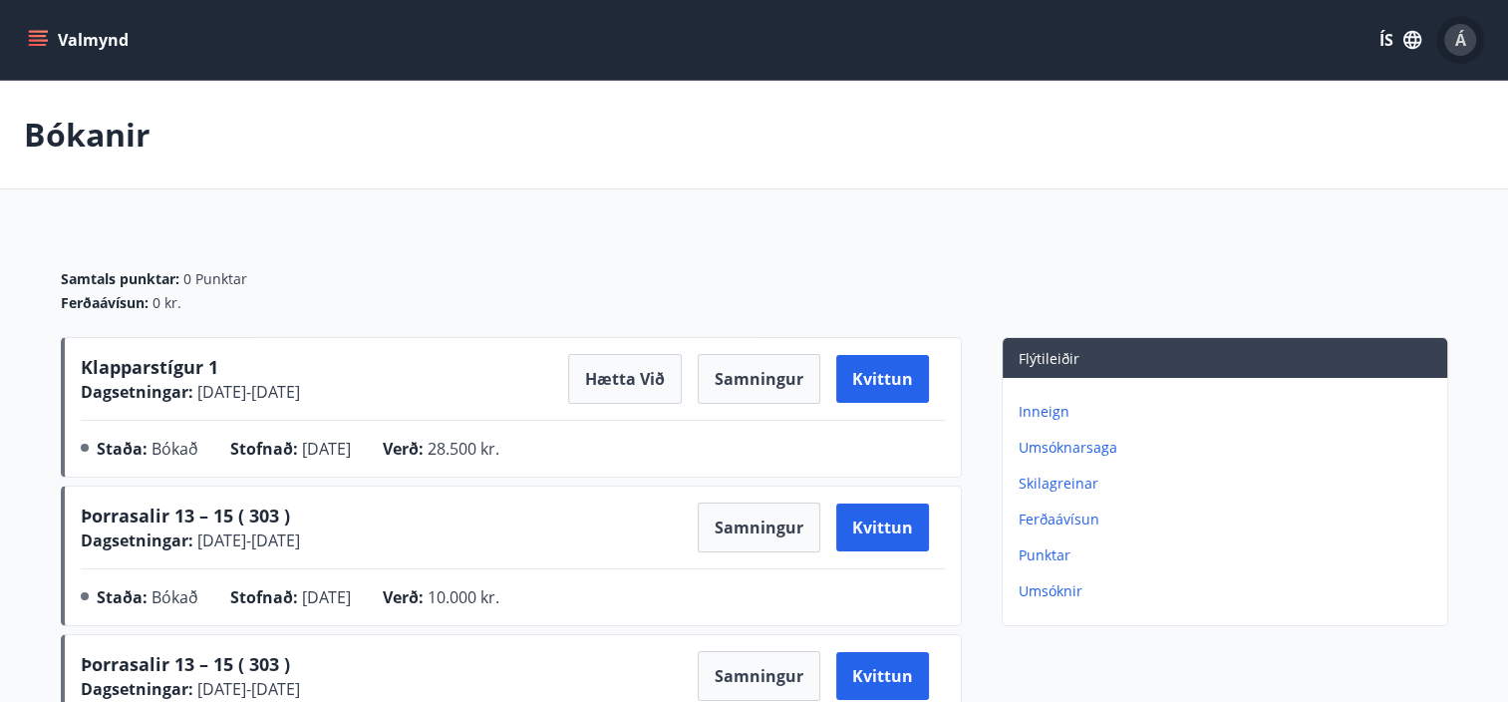
click at [1462, 38] on span "Á" at bounding box center [1461, 40] width 11 height 22
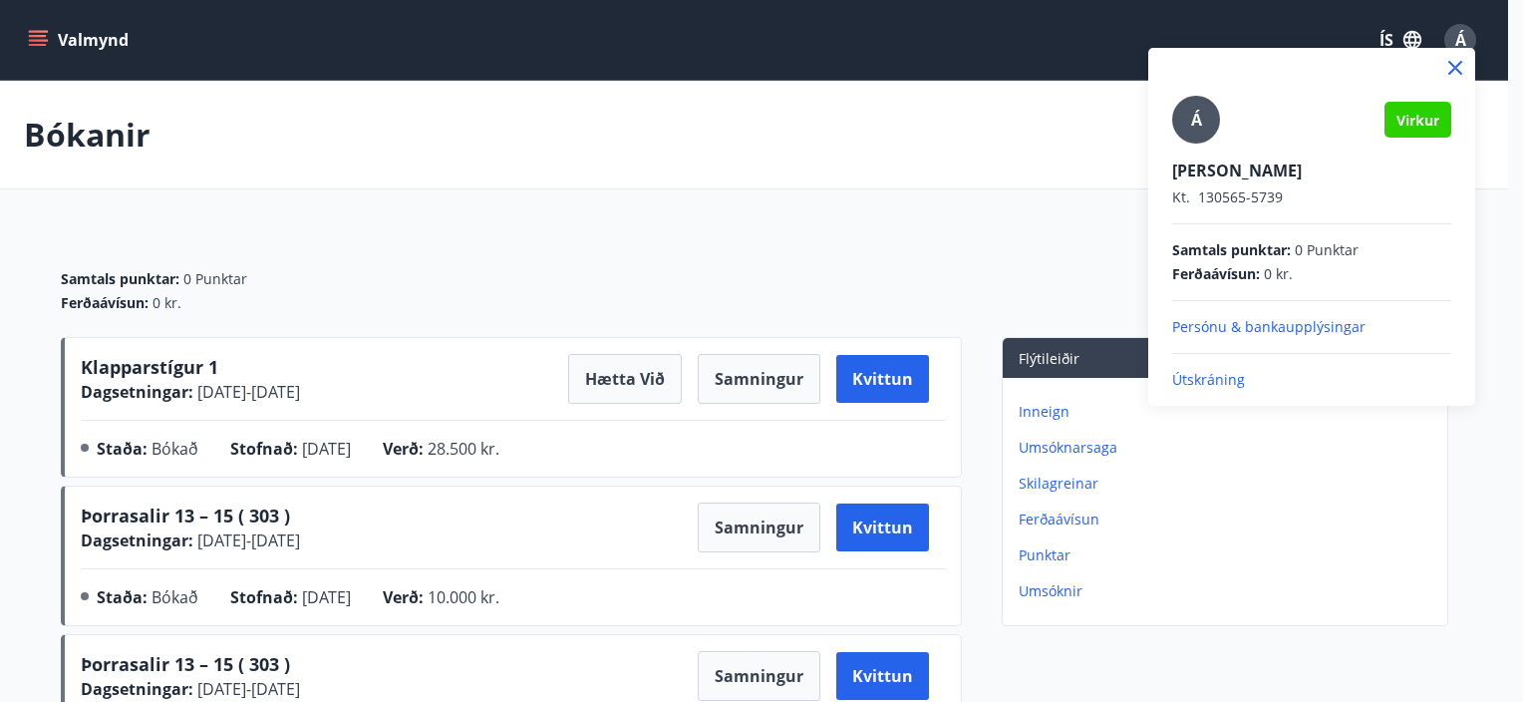
click at [1220, 380] on p "Útskráning" at bounding box center [1311, 380] width 279 height 20
